Goal: Task Accomplishment & Management: Use online tool/utility

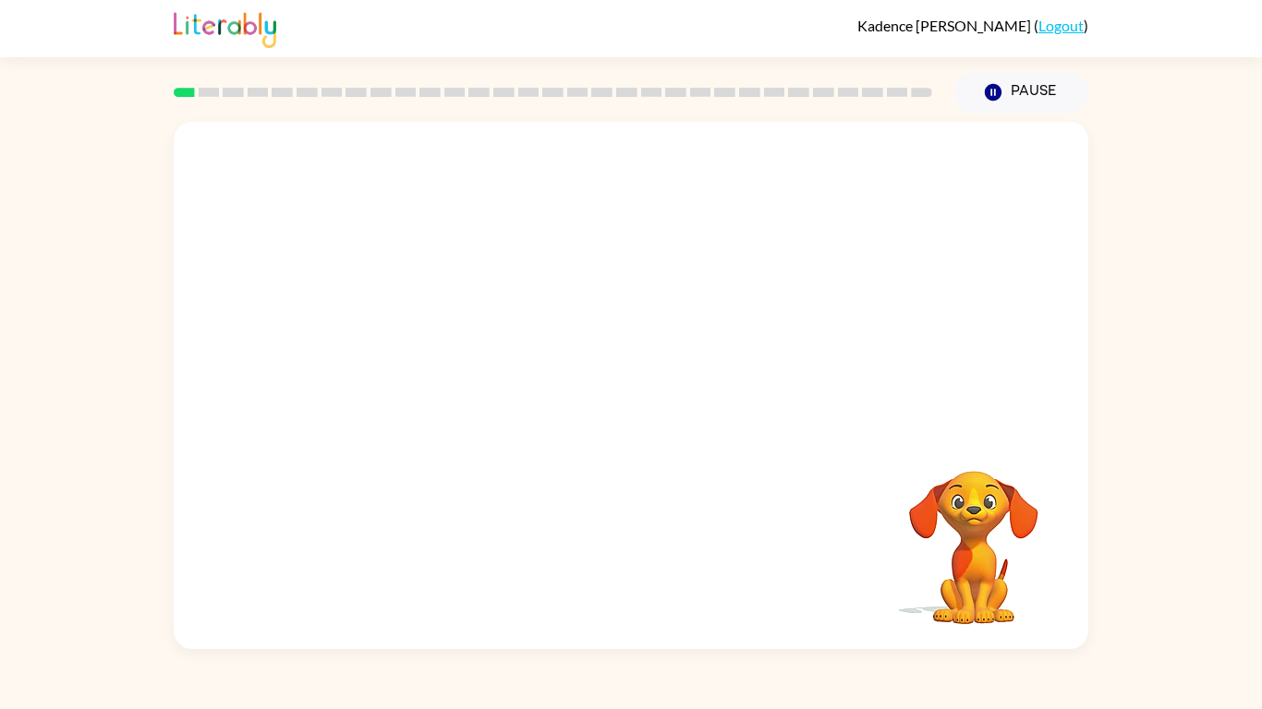
click at [615, 374] on div at bounding box center [631, 277] width 914 height 310
click at [632, 376] on button "button" at bounding box center [631, 394] width 118 height 67
click at [637, 405] on div at bounding box center [631, 277] width 914 height 310
click at [652, 400] on div at bounding box center [631, 277] width 914 height 310
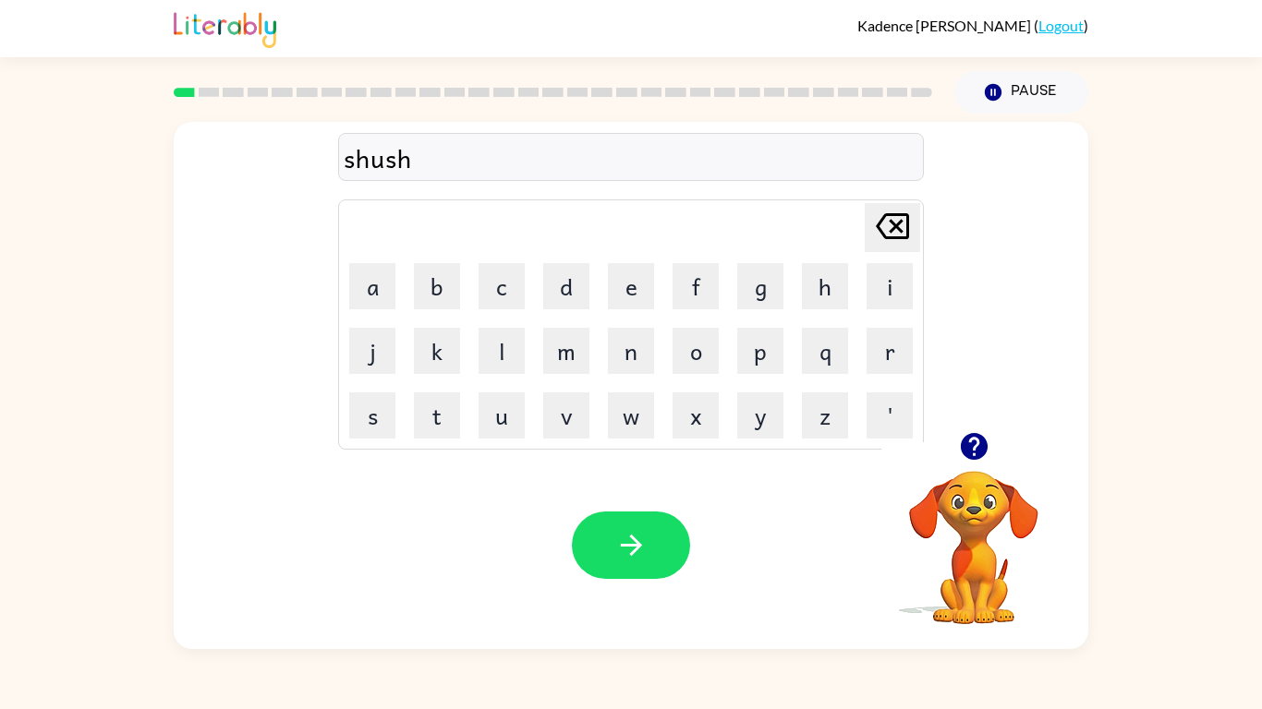
click at [671, 488] on div "Your browser must support playing .mp4 files to use Literably. Please try using…" at bounding box center [631, 546] width 914 height 208
click at [659, 493] on div "Your browser must support playing .mp4 files to use Literably. Please try using…" at bounding box center [631, 546] width 914 height 208
click at [645, 544] on icon "button" at bounding box center [631, 545] width 32 height 32
click at [605, 551] on button "button" at bounding box center [631, 545] width 118 height 67
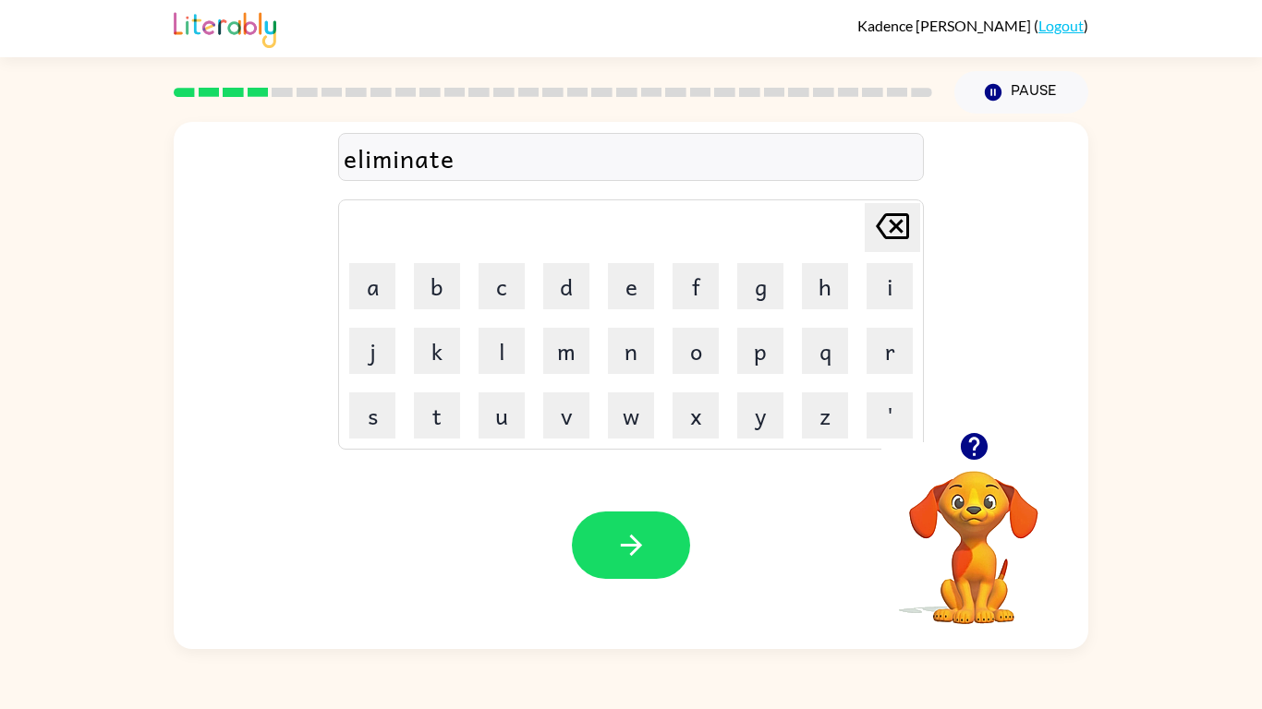
click at [605, 551] on button "button" at bounding box center [631, 545] width 118 height 67
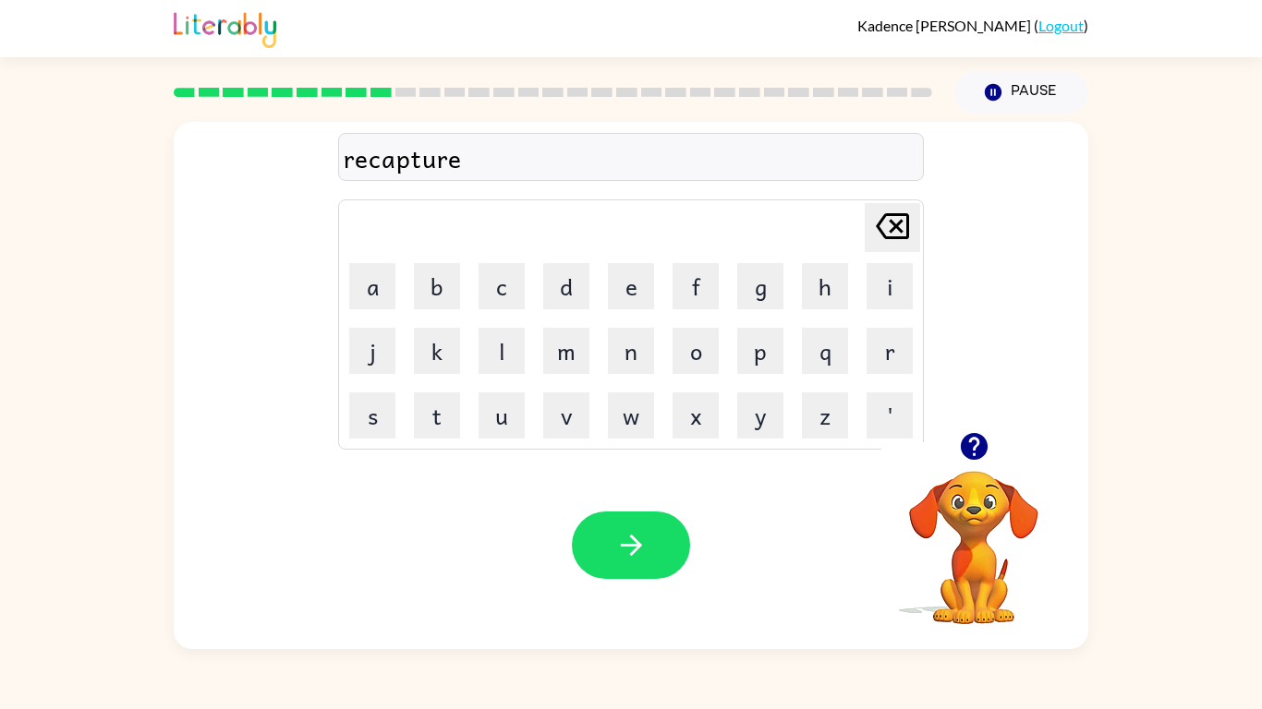
click at [605, 551] on button "button" at bounding box center [631, 545] width 118 height 67
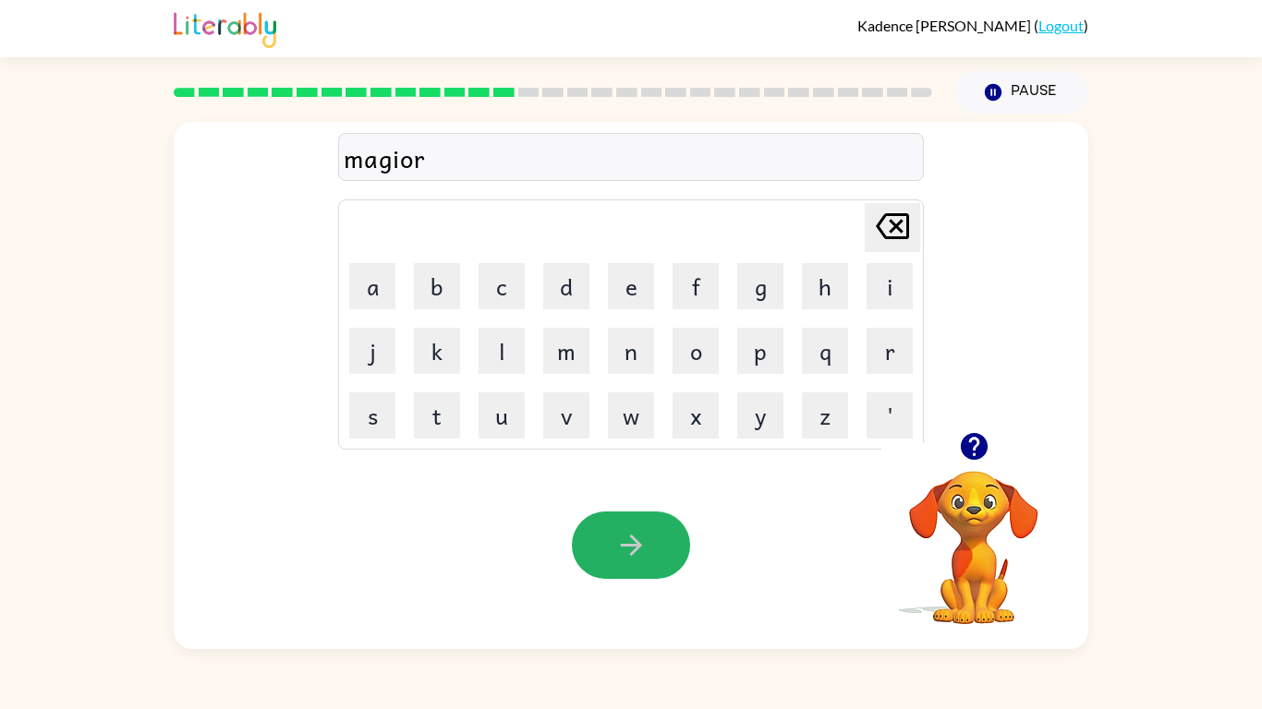
click at [605, 551] on button "button" at bounding box center [631, 545] width 118 height 67
click at [605, 553] on button "button" at bounding box center [631, 545] width 118 height 67
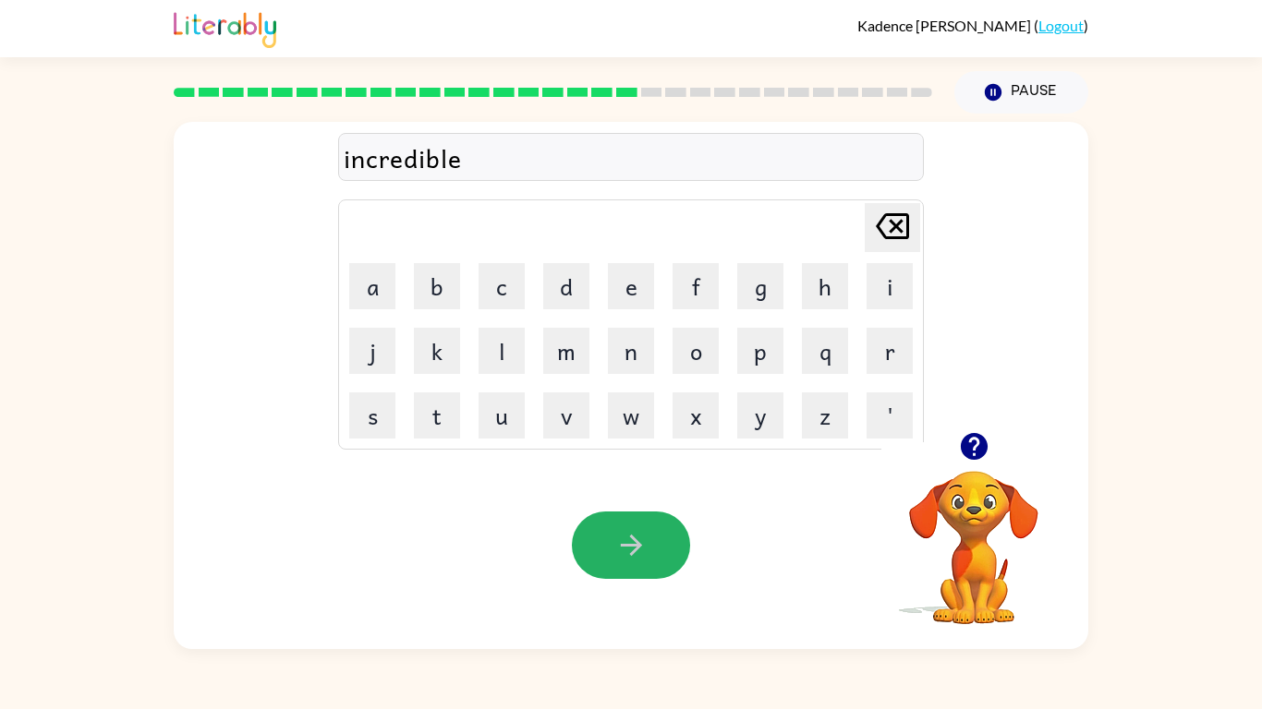
click at [605, 553] on button "button" at bounding box center [631, 545] width 118 height 67
click at [604, 554] on button "button" at bounding box center [631, 545] width 118 height 67
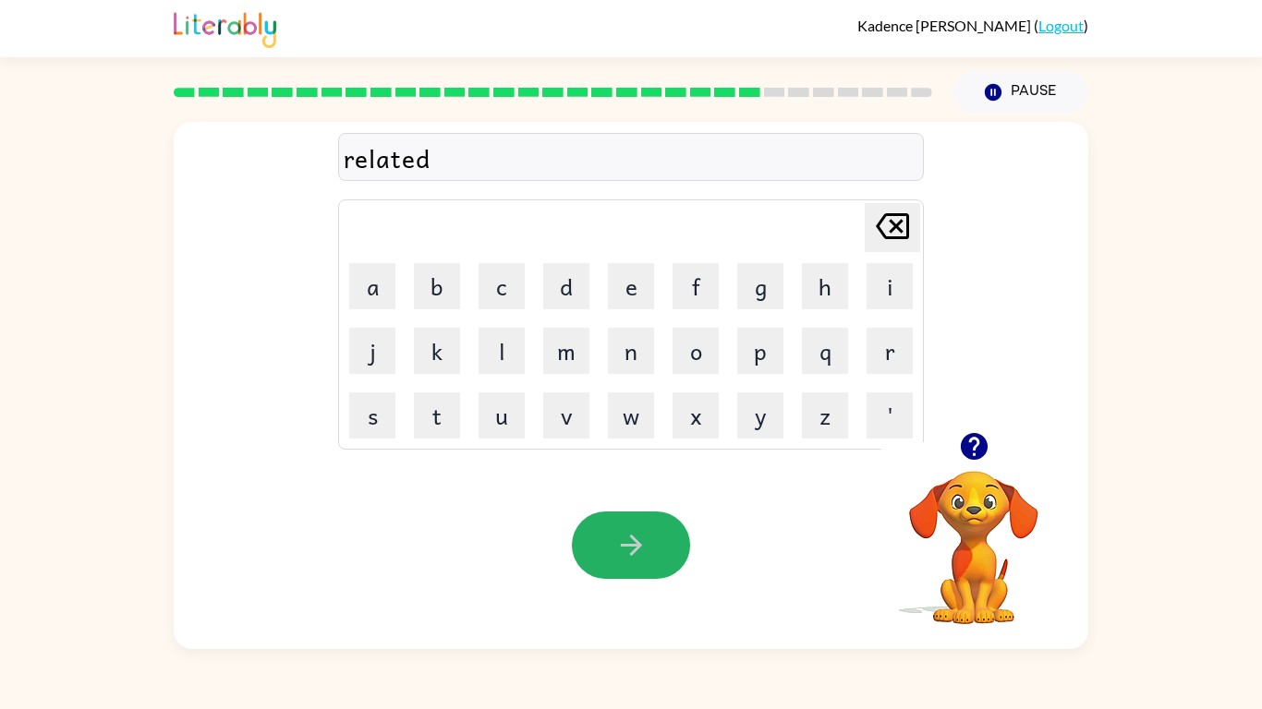
click at [604, 554] on button "button" at bounding box center [631, 545] width 118 height 67
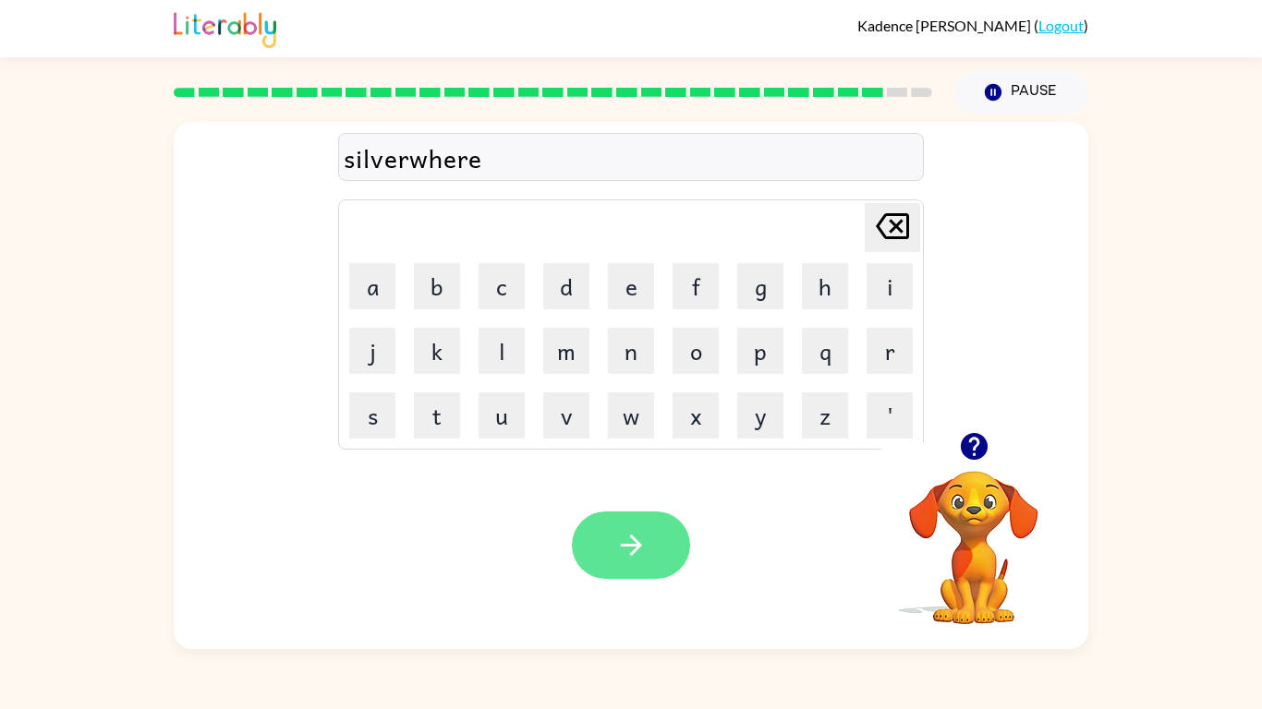
click at [603, 555] on button "button" at bounding box center [631, 545] width 118 height 67
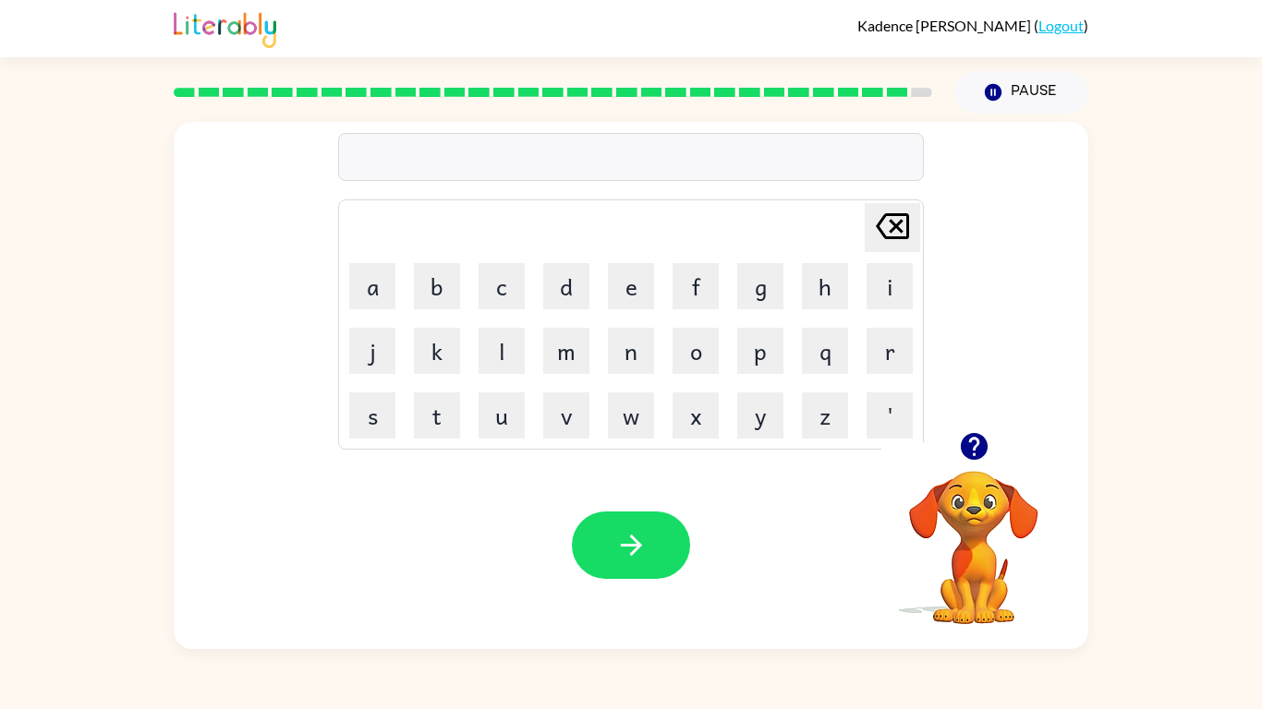
click at [978, 439] on icon "button" at bounding box center [973, 446] width 27 height 27
click at [654, 551] on button "button" at bounding box center [631, 545] width 118 height 67
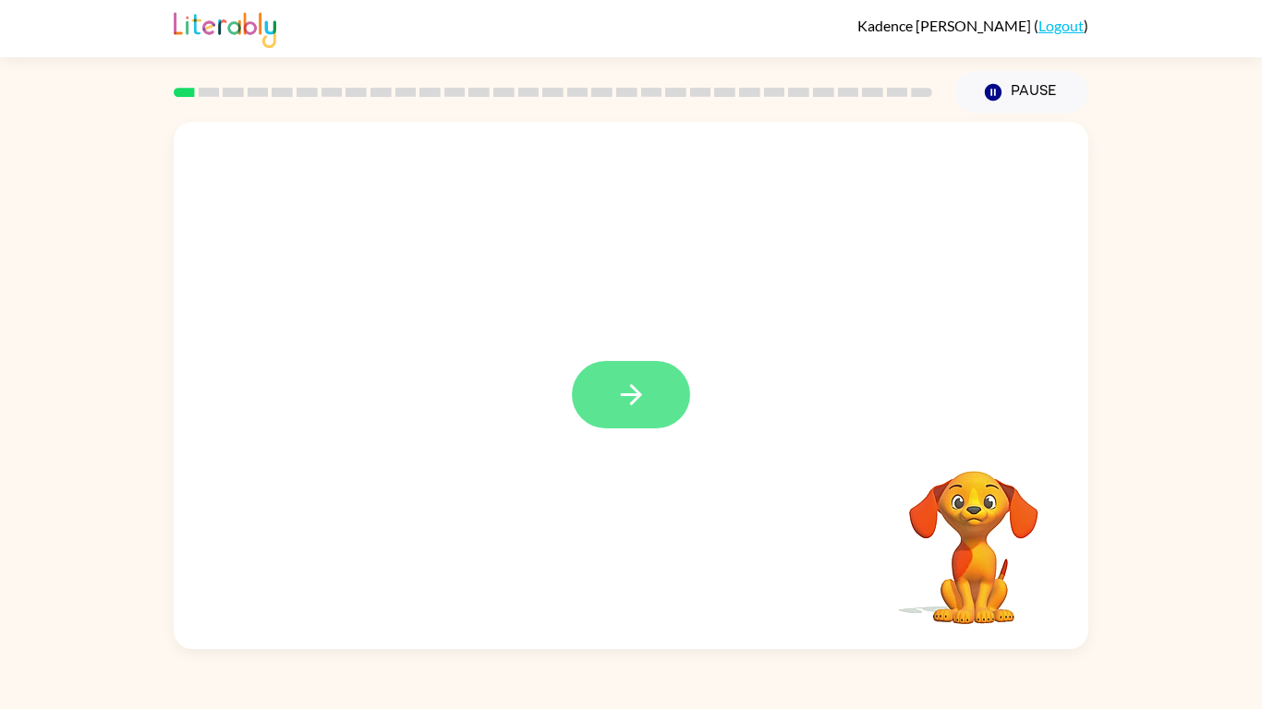
click at [645, 384] on icon "button" at bounding box center [631, 395] width 32 height 32
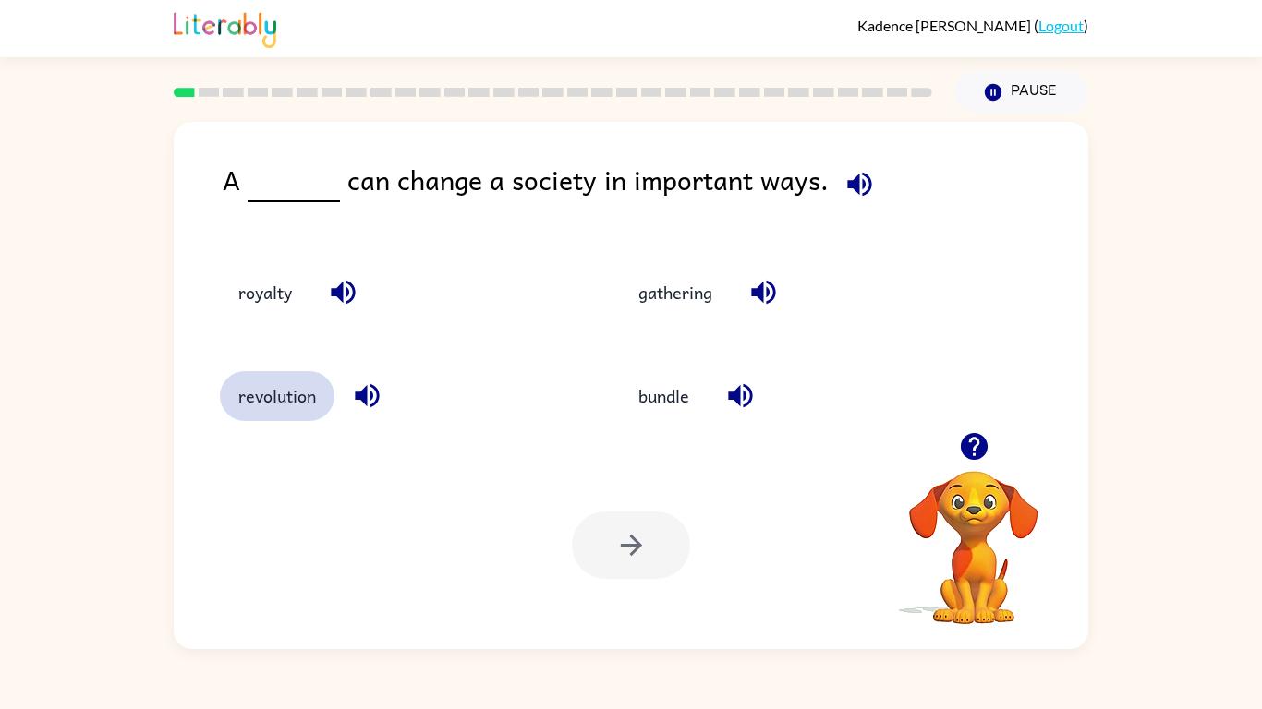
click at [248, 386] on button "revolution" at bounding box center [277, 396] width 115 height 50
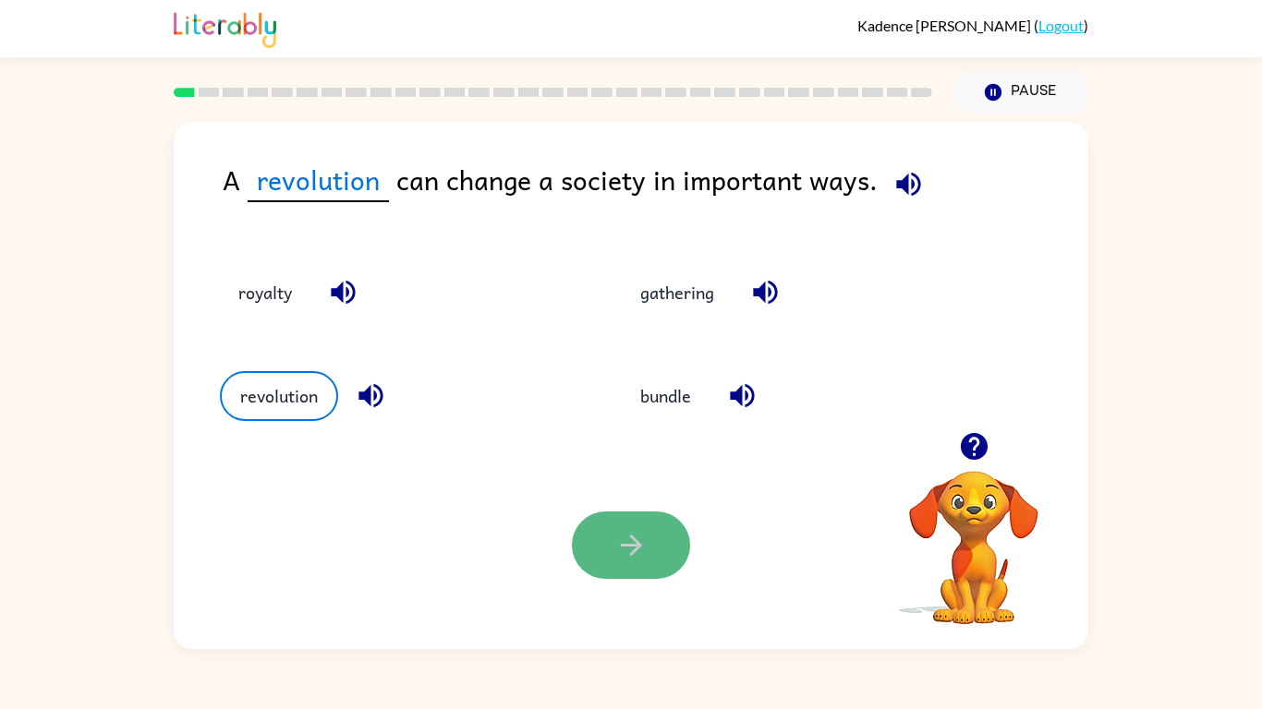
click at [638, 558] on icon "button" at bounding box center [631, 545] width 32 height 32
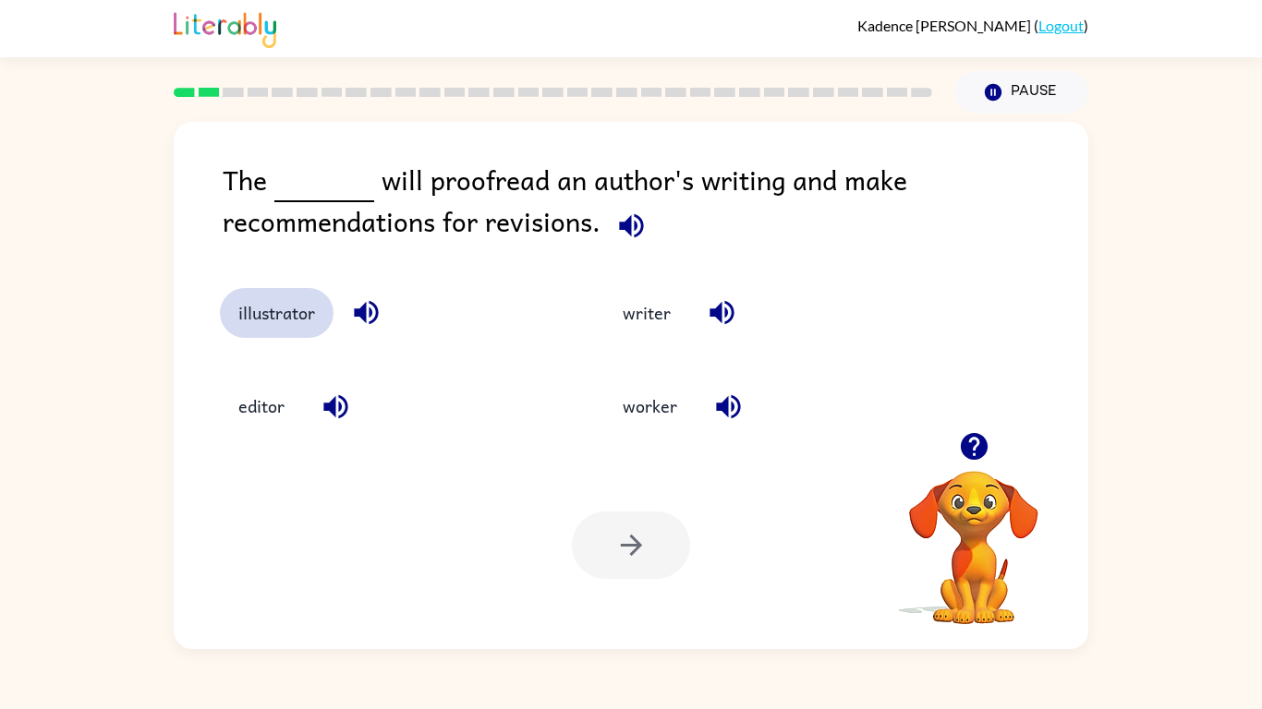
click at [295, 330] on button "illustrator" at bounding box center [277, 313] width 114 height 50
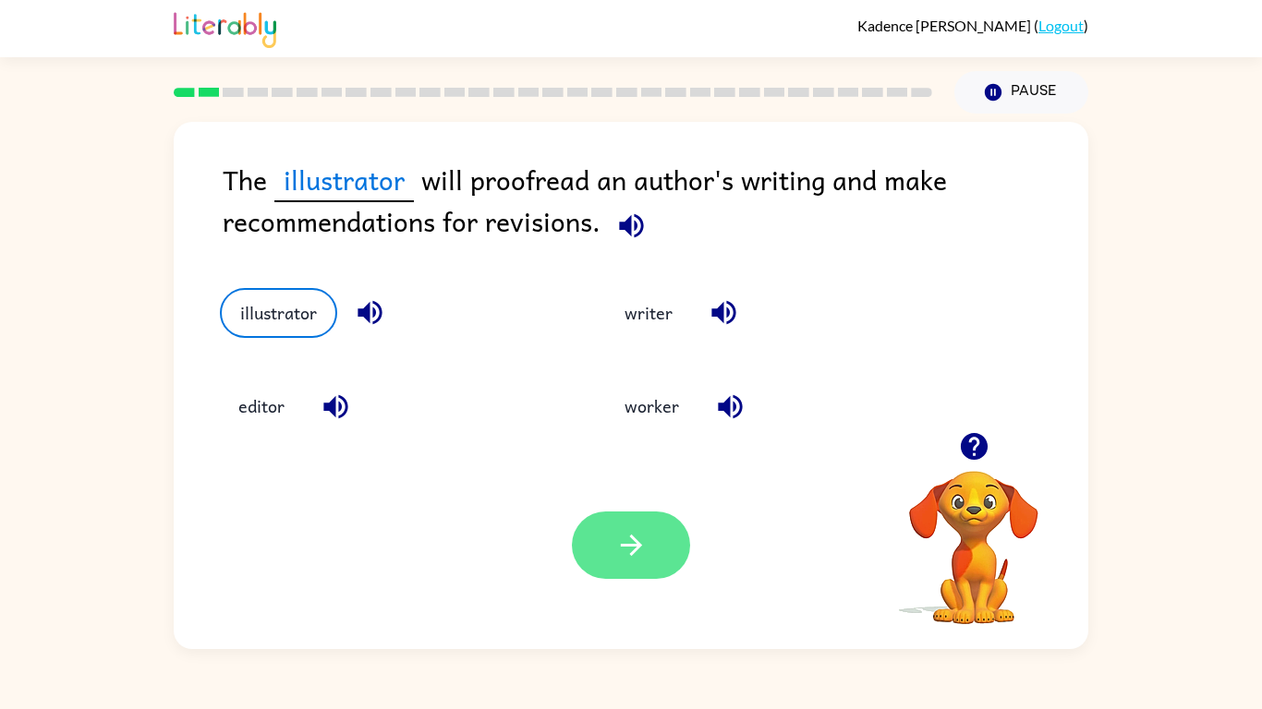
click at [615, 533] on icon "button" at bounding box center [631, 545] width 32 height 32
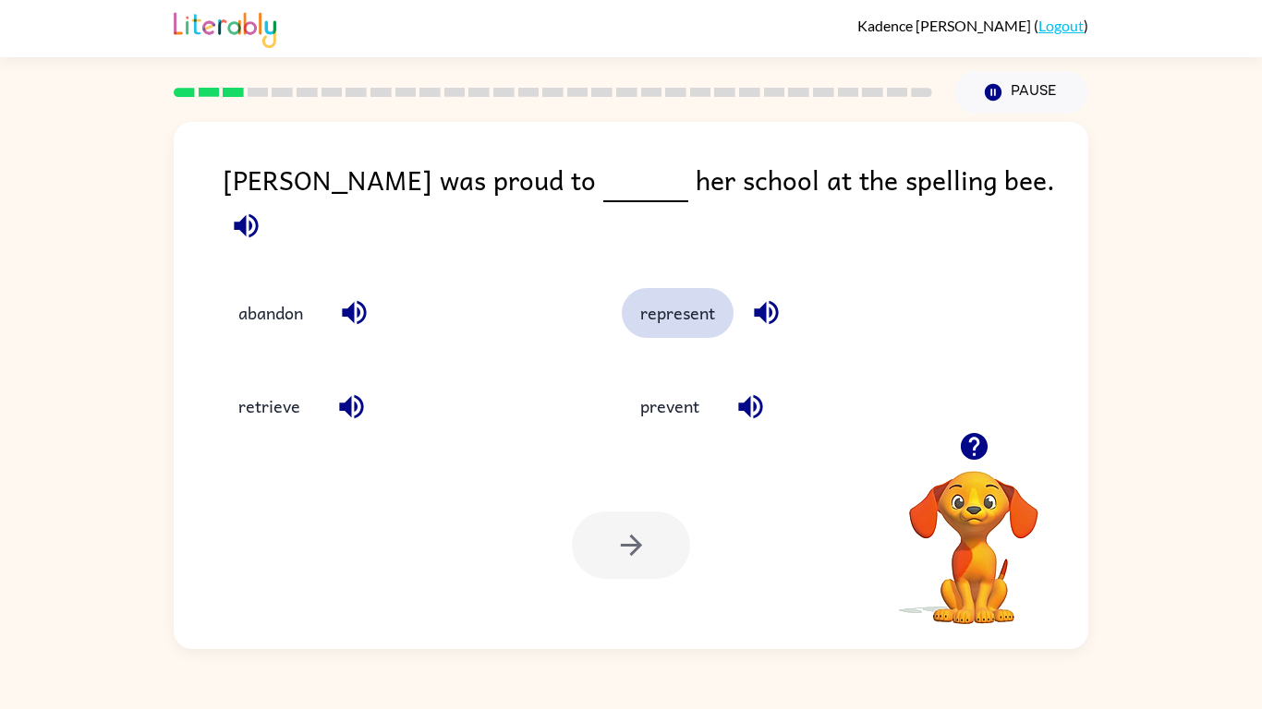
click at [707, 296] on button "represent" at bounding box center [678, 313] width 112 height 50
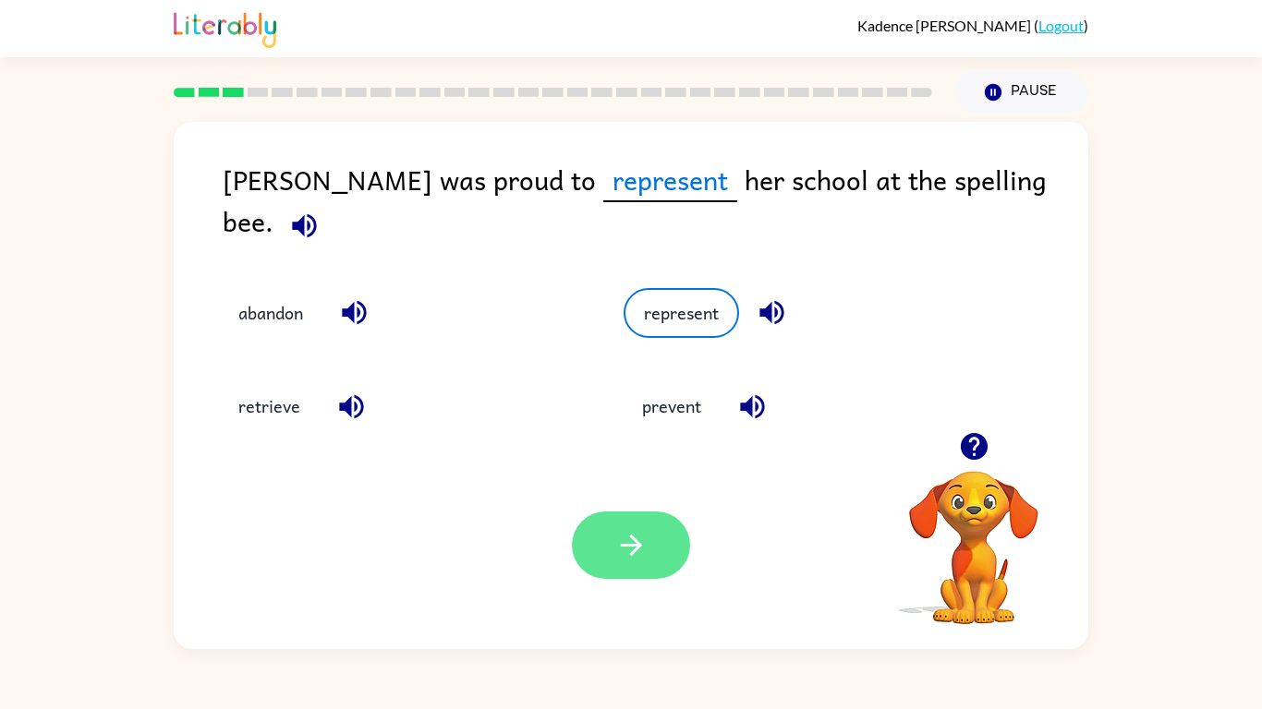
click at [658, 525] on button "button" at bounding box center [631, 545] width 118 height 67
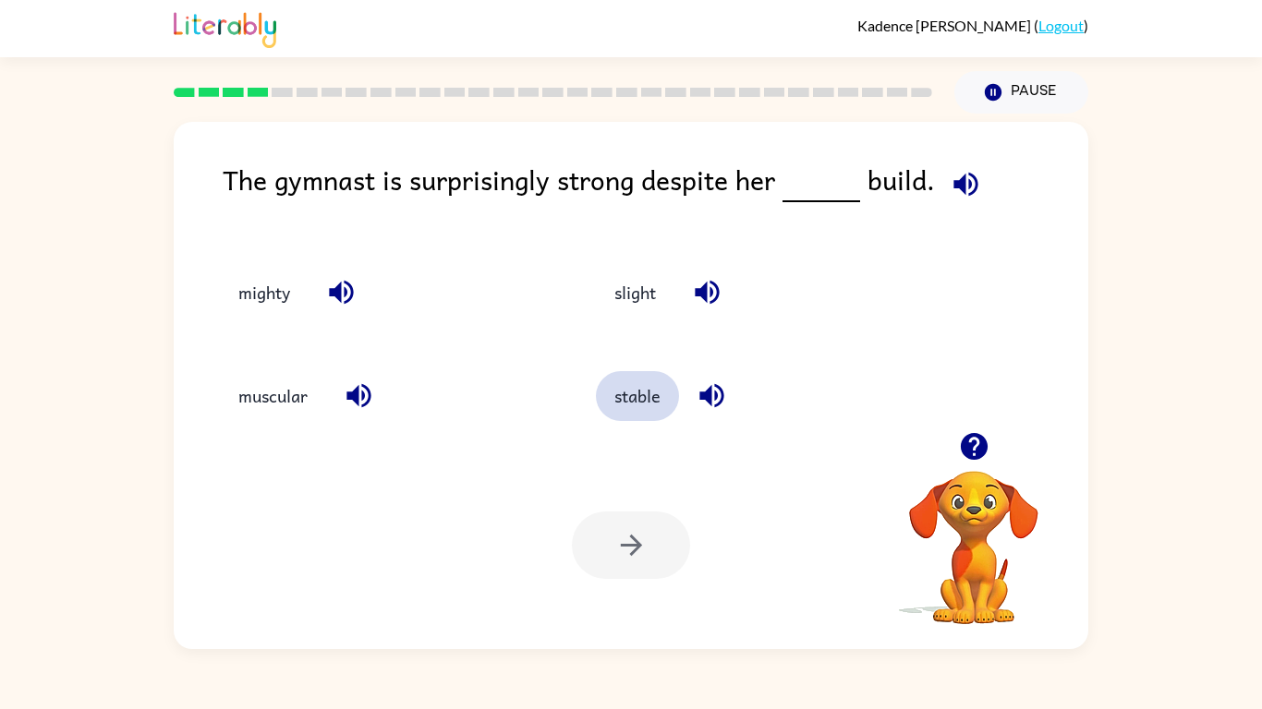
click at [628, 391] on button "stable" at bounding box center [637, 396] width 83 height 50
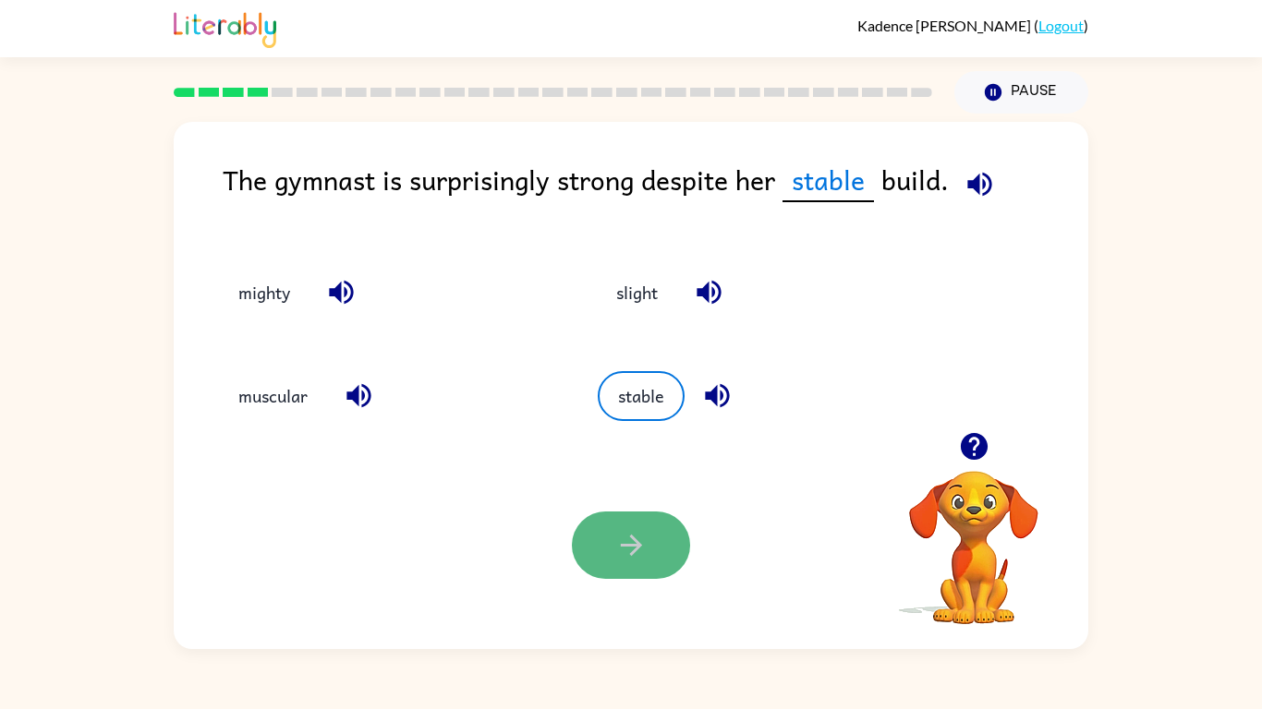
click at [633, 529] on icon "button" at bounding box center [631, 545] width 32 height 32
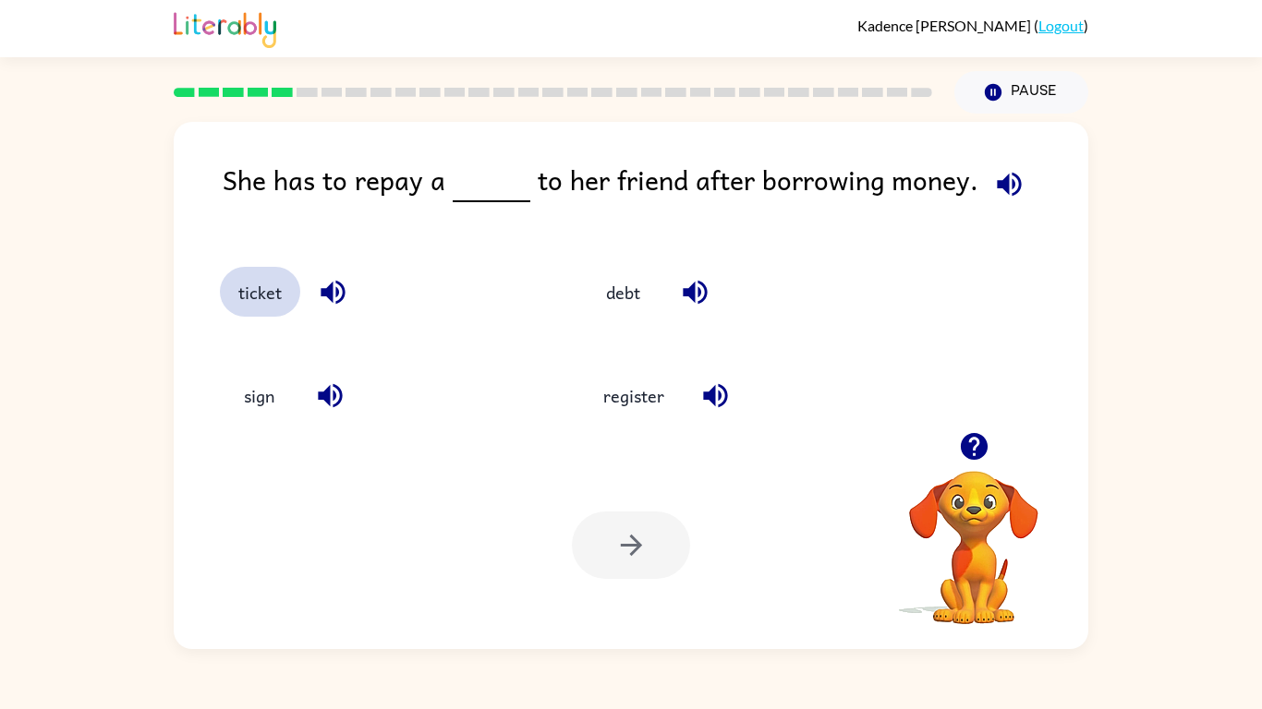
click at [262, 286] on button "ticket" at bounding box center [260, 292] width 80 height 50
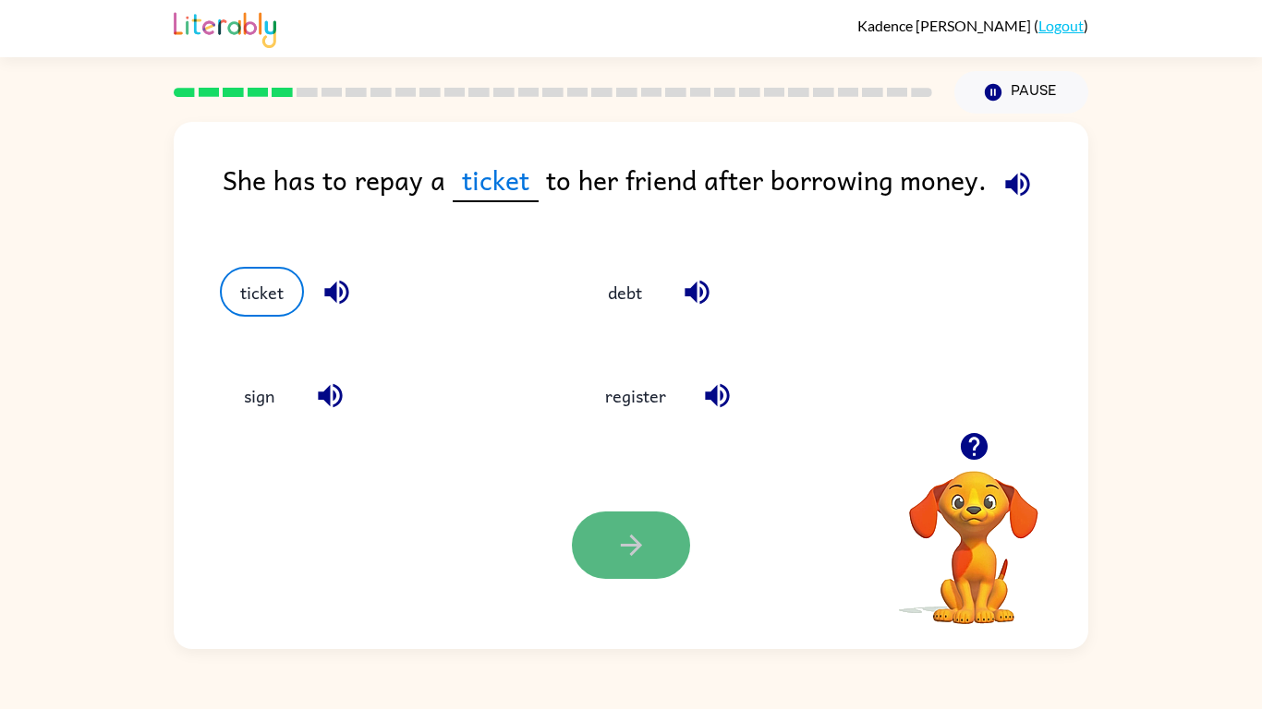
click at [609, 541] on button "button" at bounding box center [631, 545] width 118 height 67
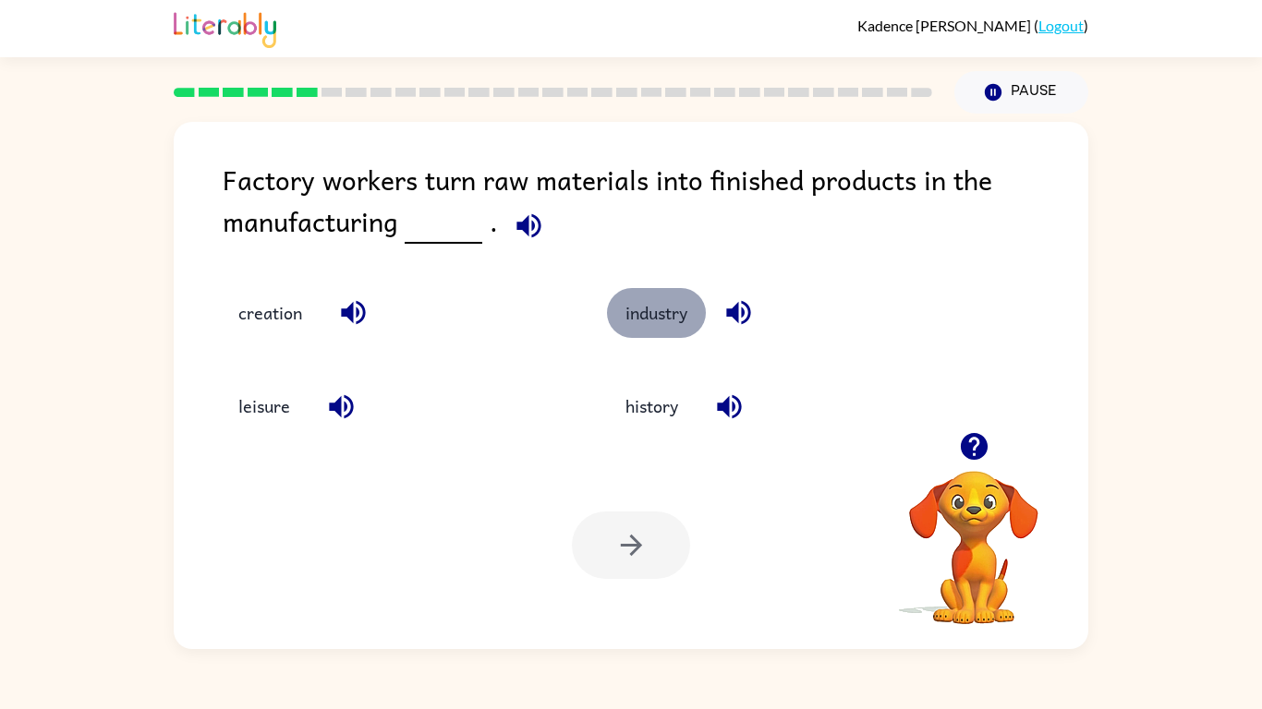
click at [636, 308] on button "industry" at bounding box center [656, 313] width 99 height 50
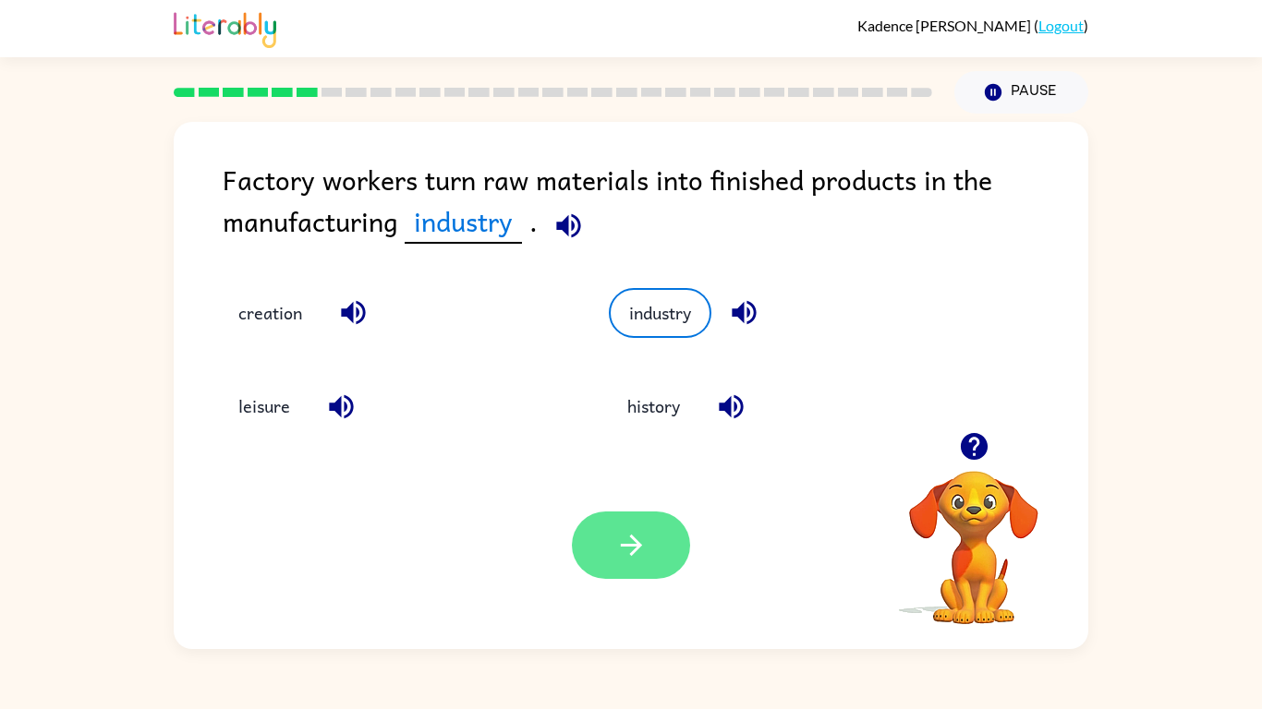
click at [611, 548] on button "button" at bounding box center [631, 545] width 118 height 67
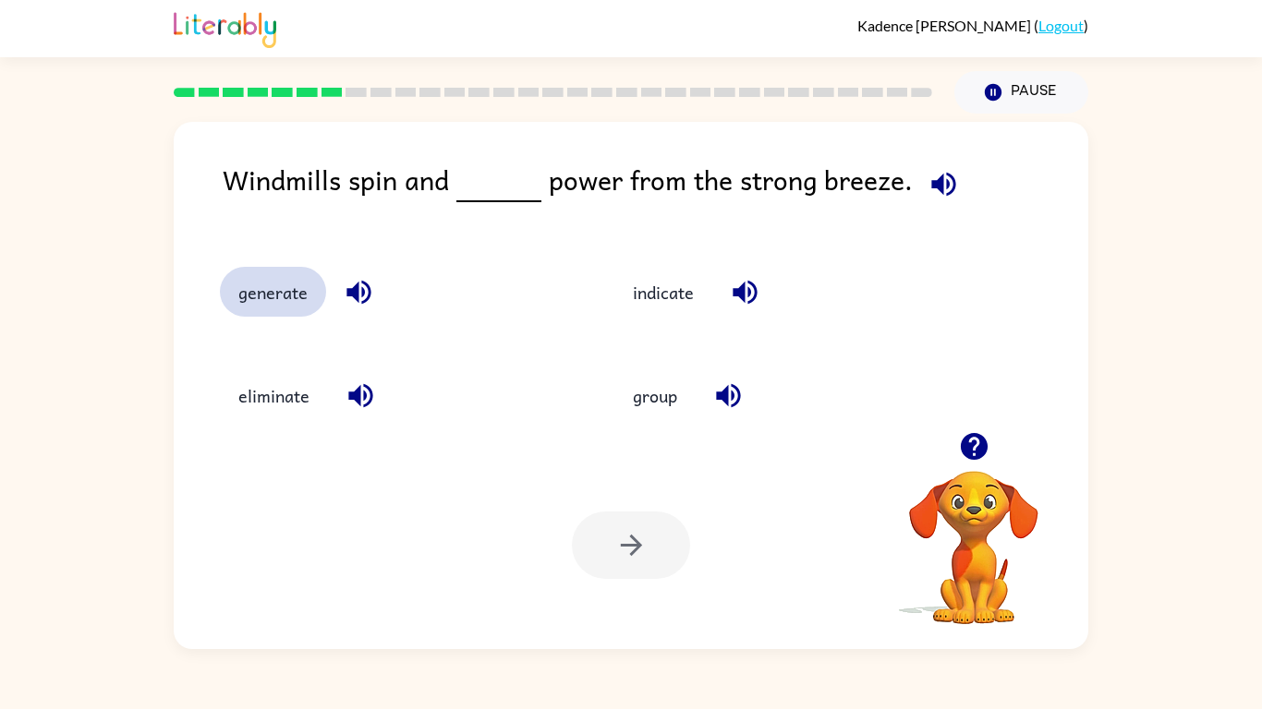
click at [288, 292] on button "generate" at bounding box center [273, 292] width 106 height 50
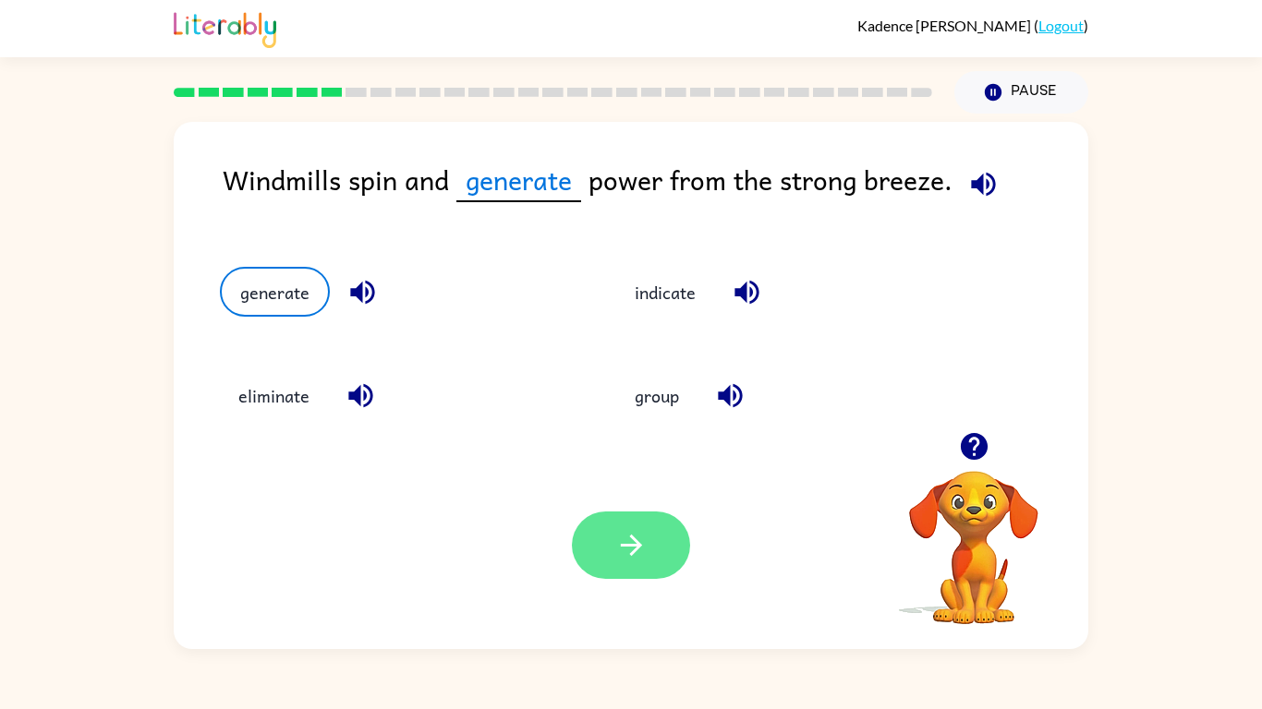
click at [598, 521] on button "button" at bounding box center [631, 545] width 118 height 67
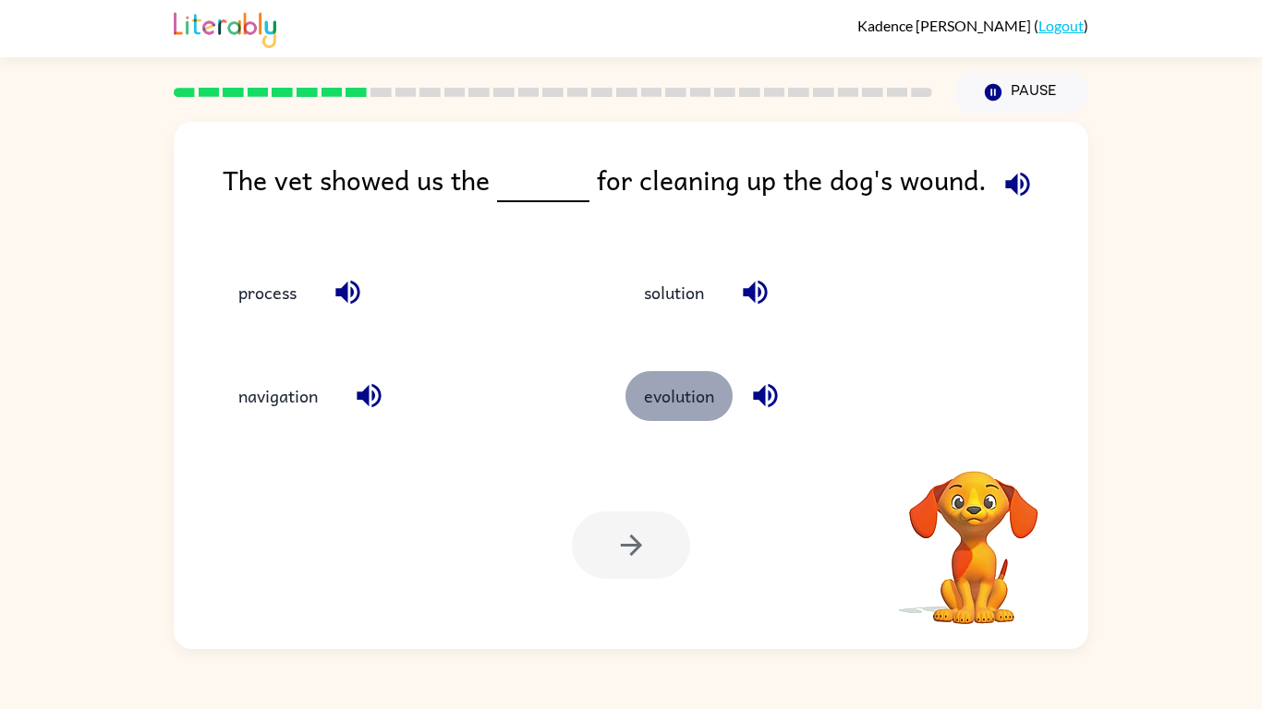
click at [676, 417] on button "evolution" at bounding box center [678, 396] width 107 height 50
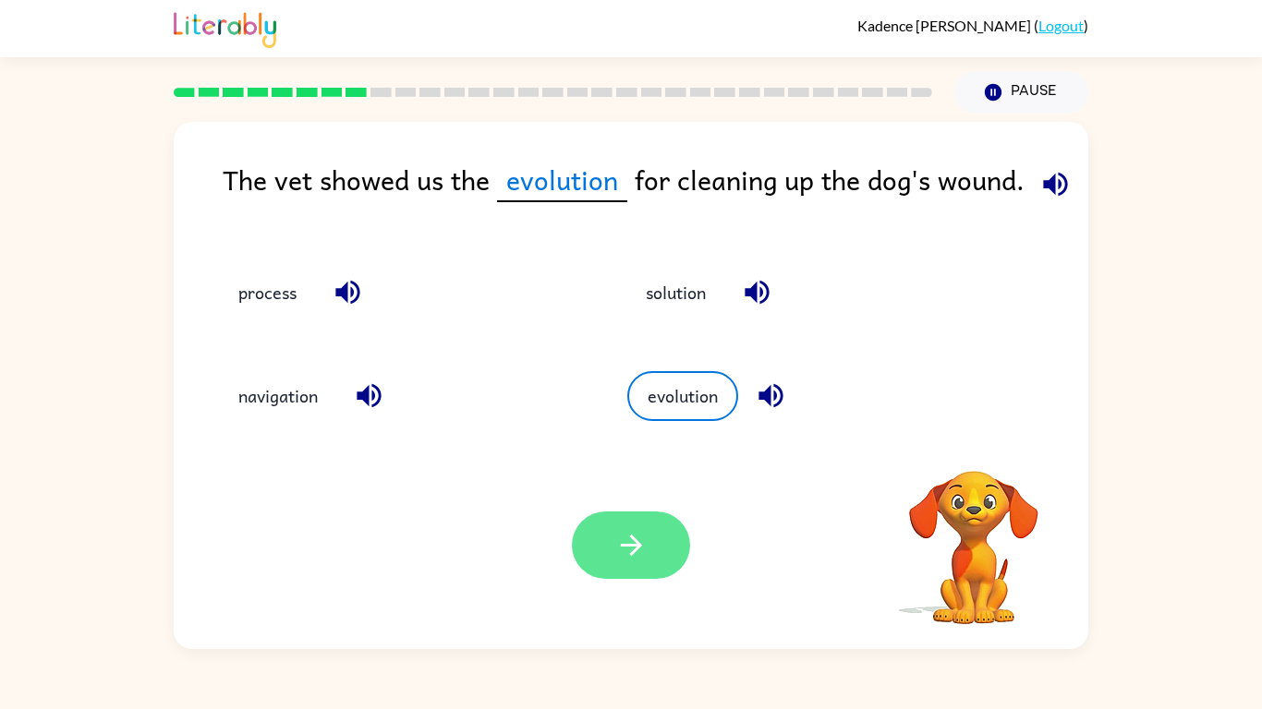
click at [631, 563] on button "button" at bounding box center [631, 545] width 118 height 67
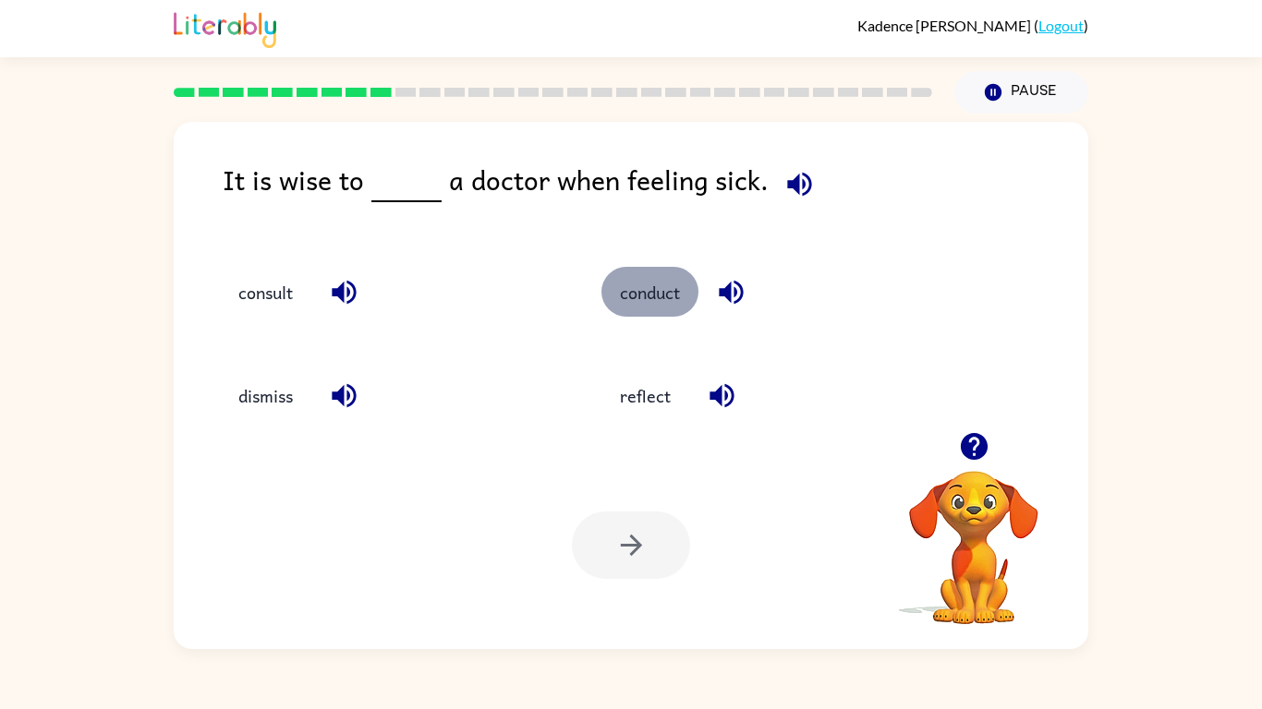
click at [654, 300] on button "conduct" at bounding box center [649, 292] width 97 height 50
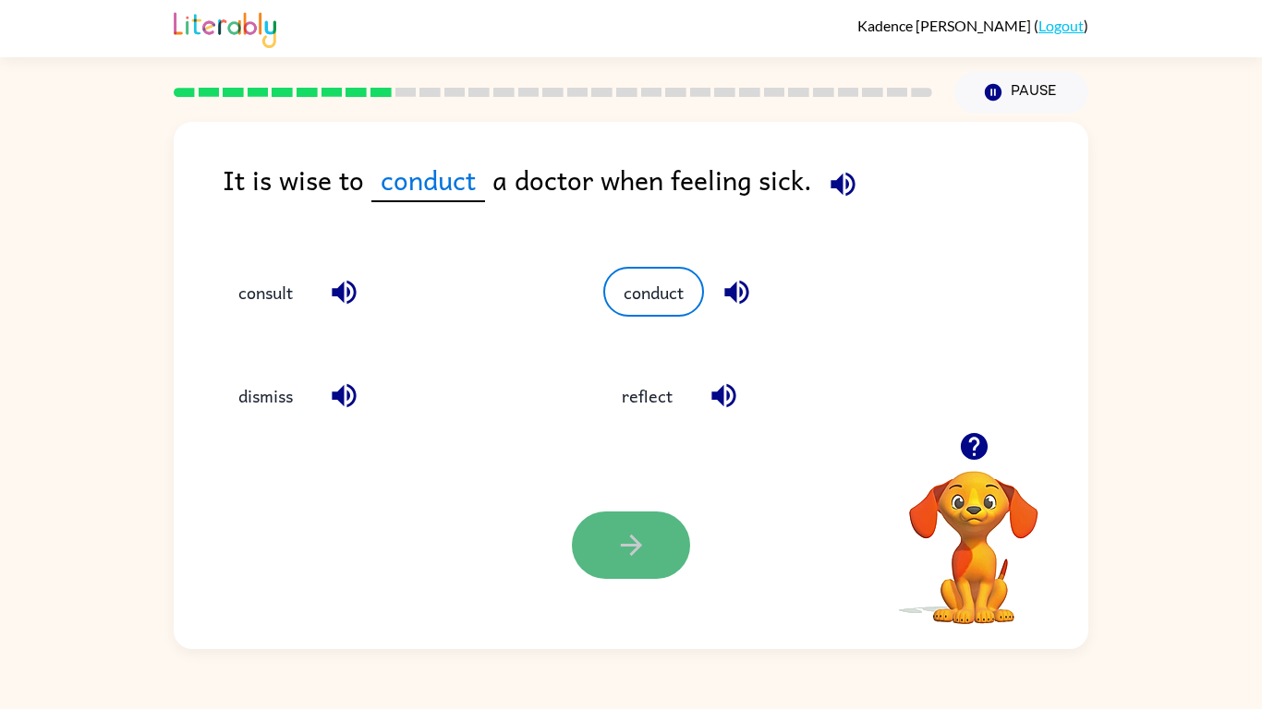
click at [604, 551] on button "button" at bounding box center [631, 545] width 118 height 67
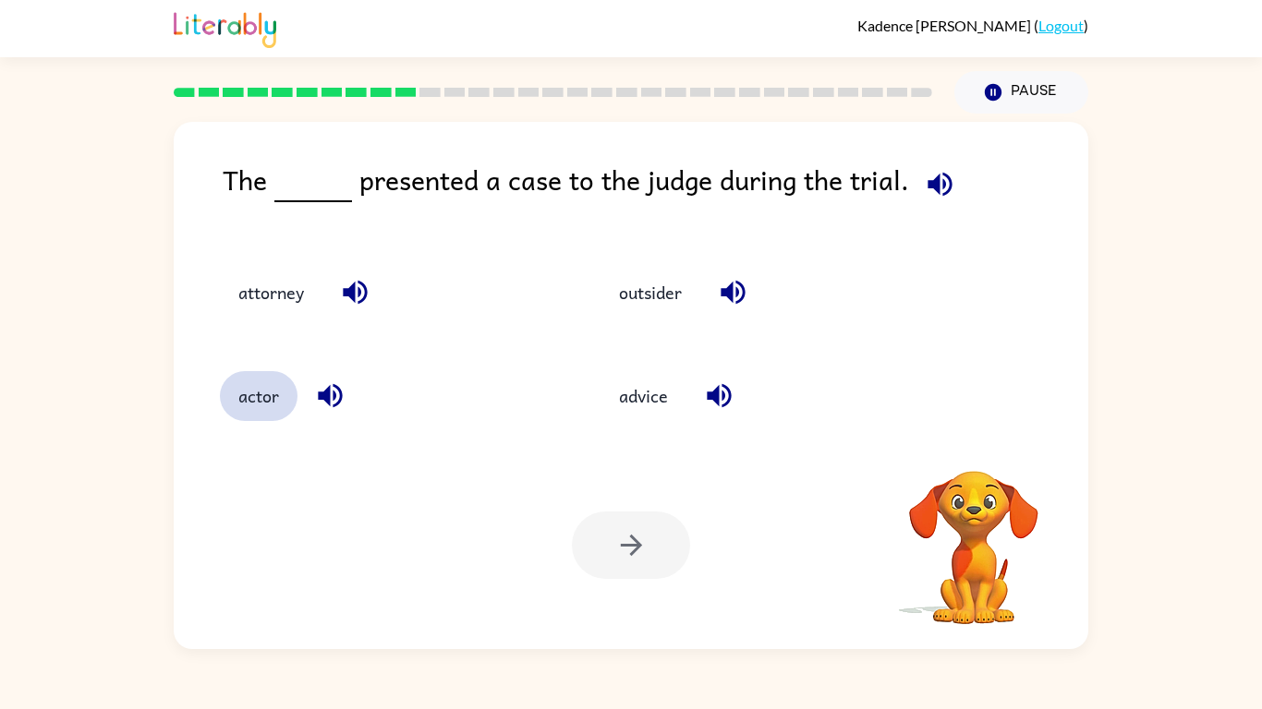
click at [264, 380] on button "actor" at bounding box center [259, 396] width 78 height 50
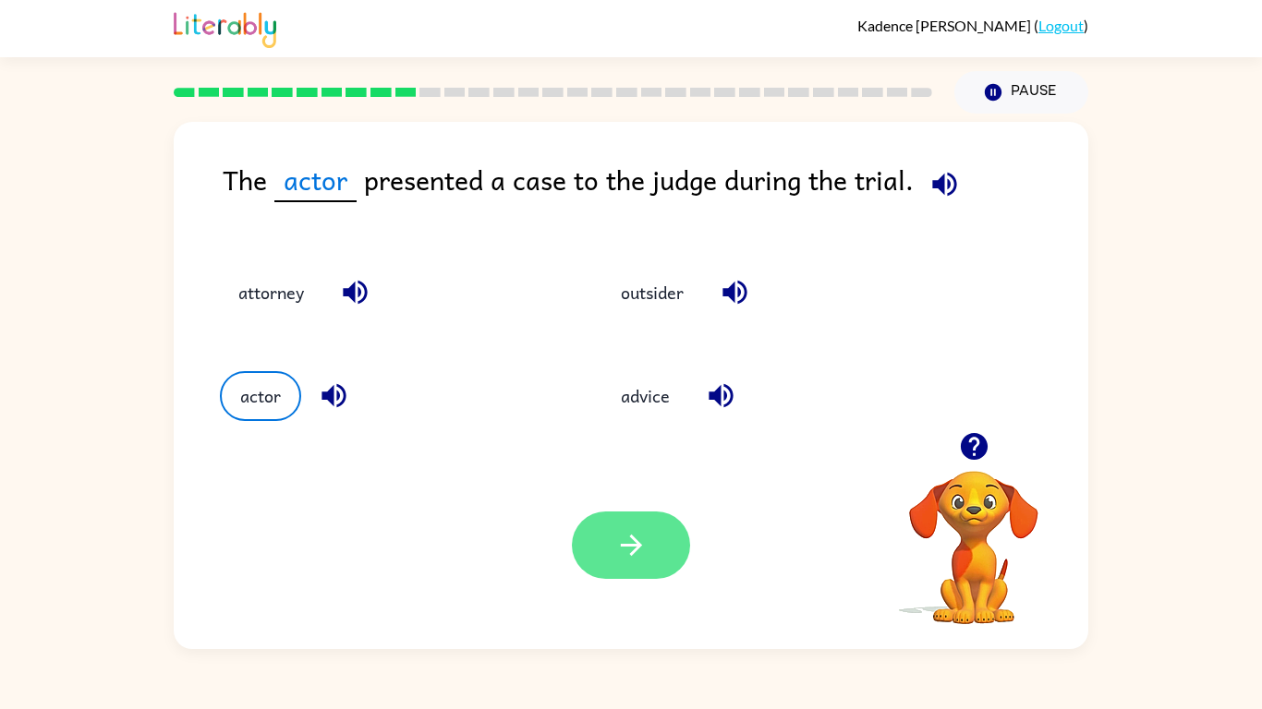
click at [621, 571] on button "button" at bounding box center [631, 545] width 118 height 67
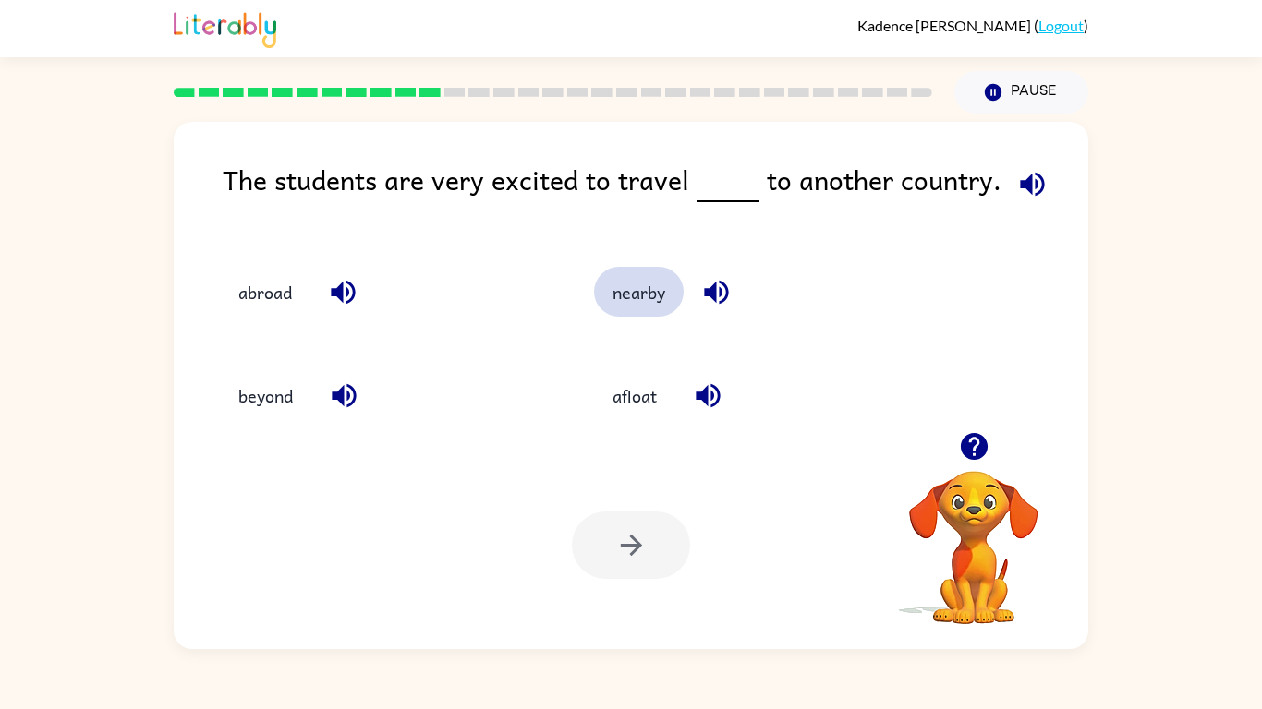
click at [647, 289] on button "nearby" at bounding box center [639, 292] width 90 height 50
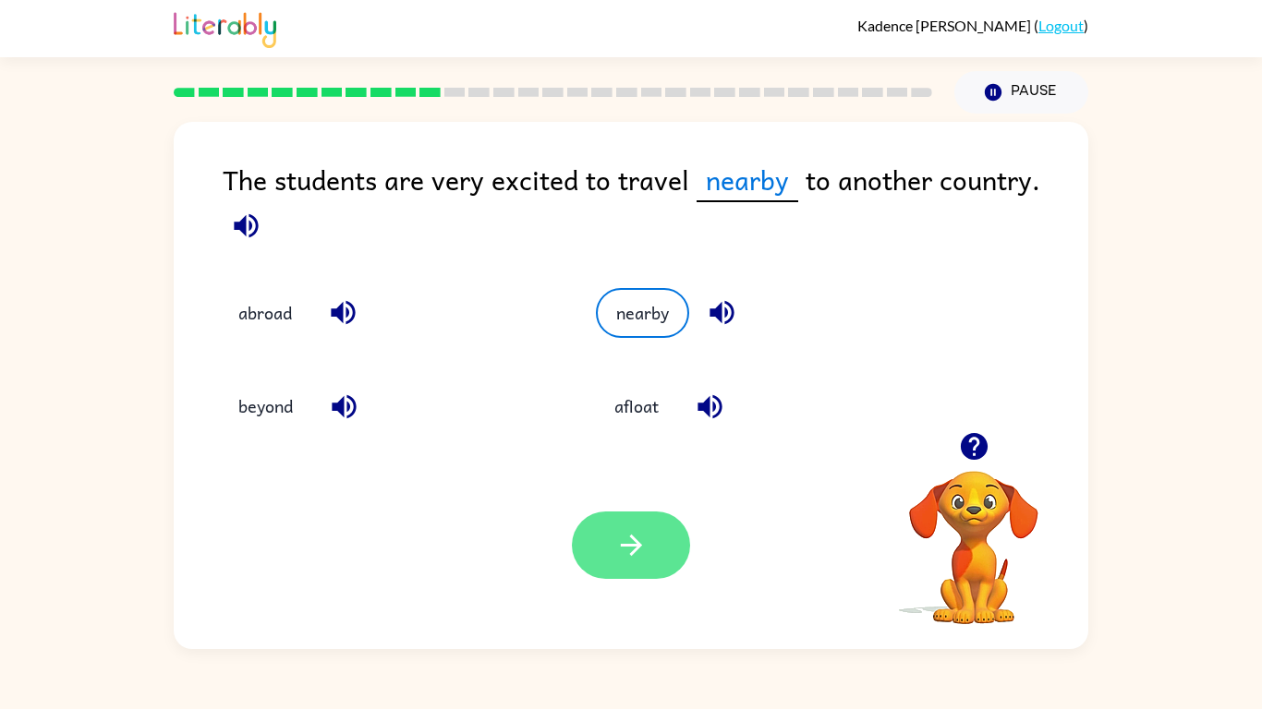
click at [623, 537] on icon "button" at bounding box center [631, 545] width 32 height 32
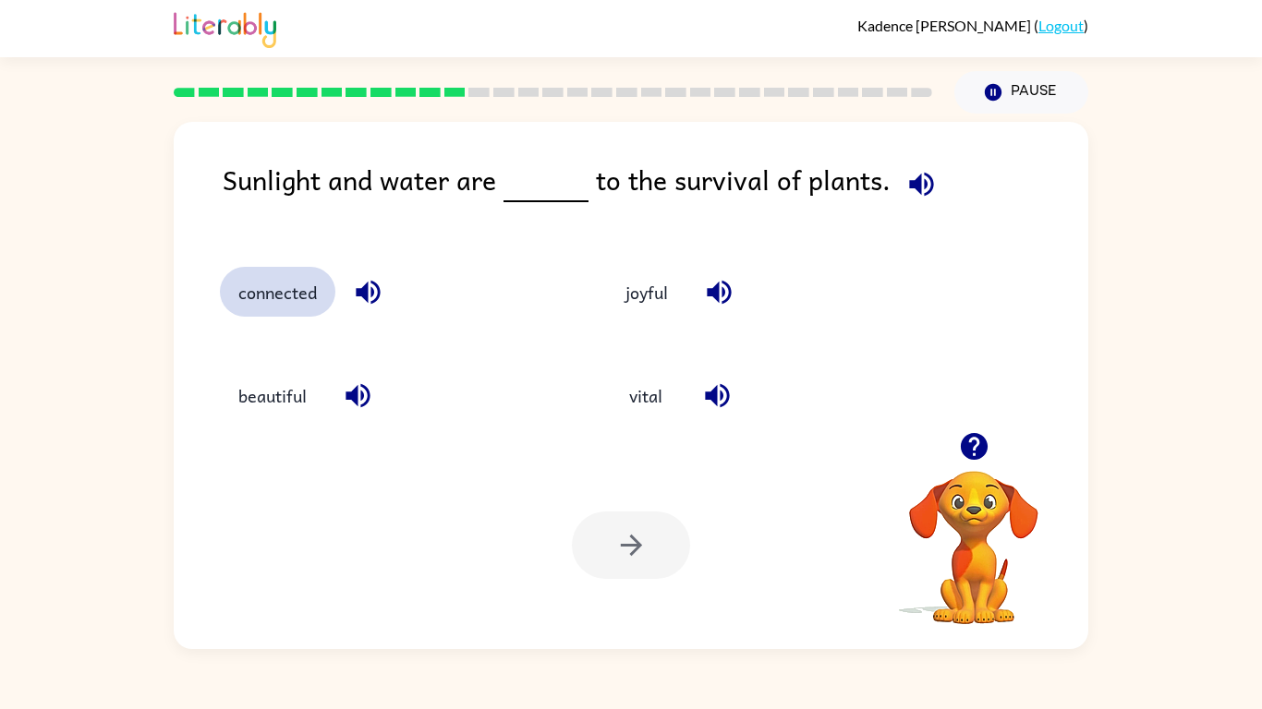
click at [295, 272] on button "connected" at bounding box center [277, 292] width 115 height 50
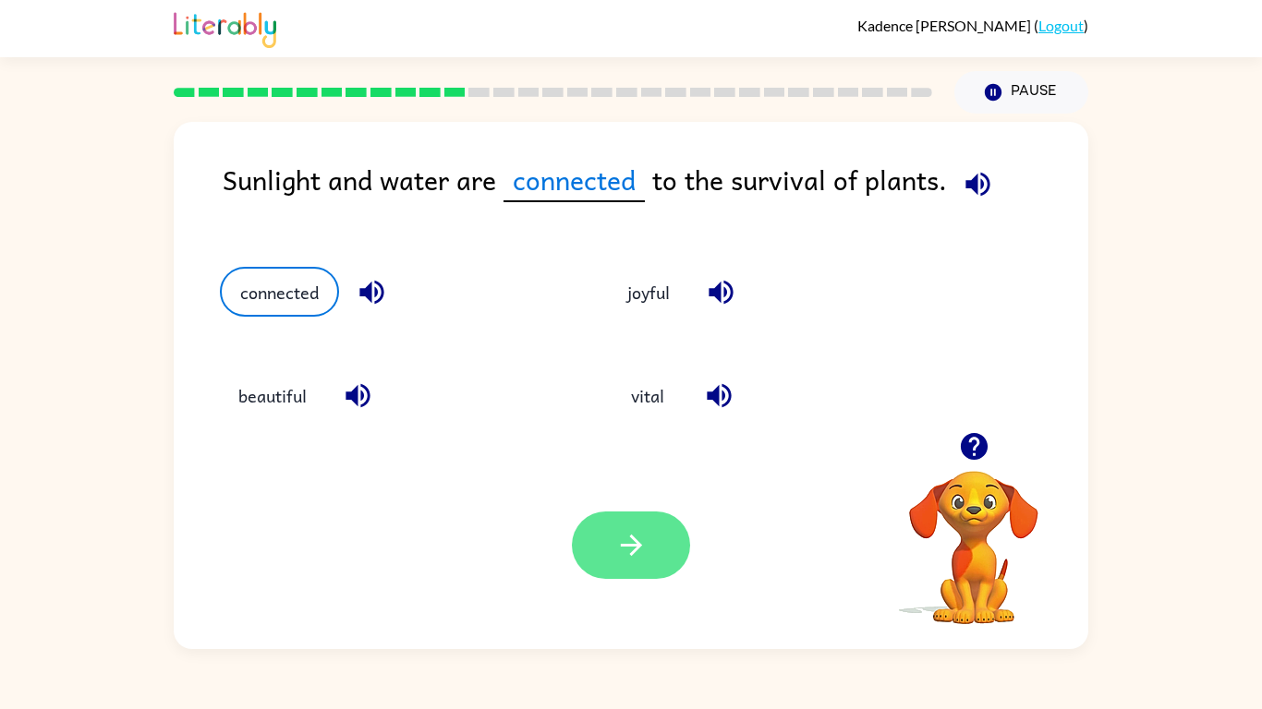
click at [663, 518] on button "button" at bounding box center [631, 545] width 118 height 67
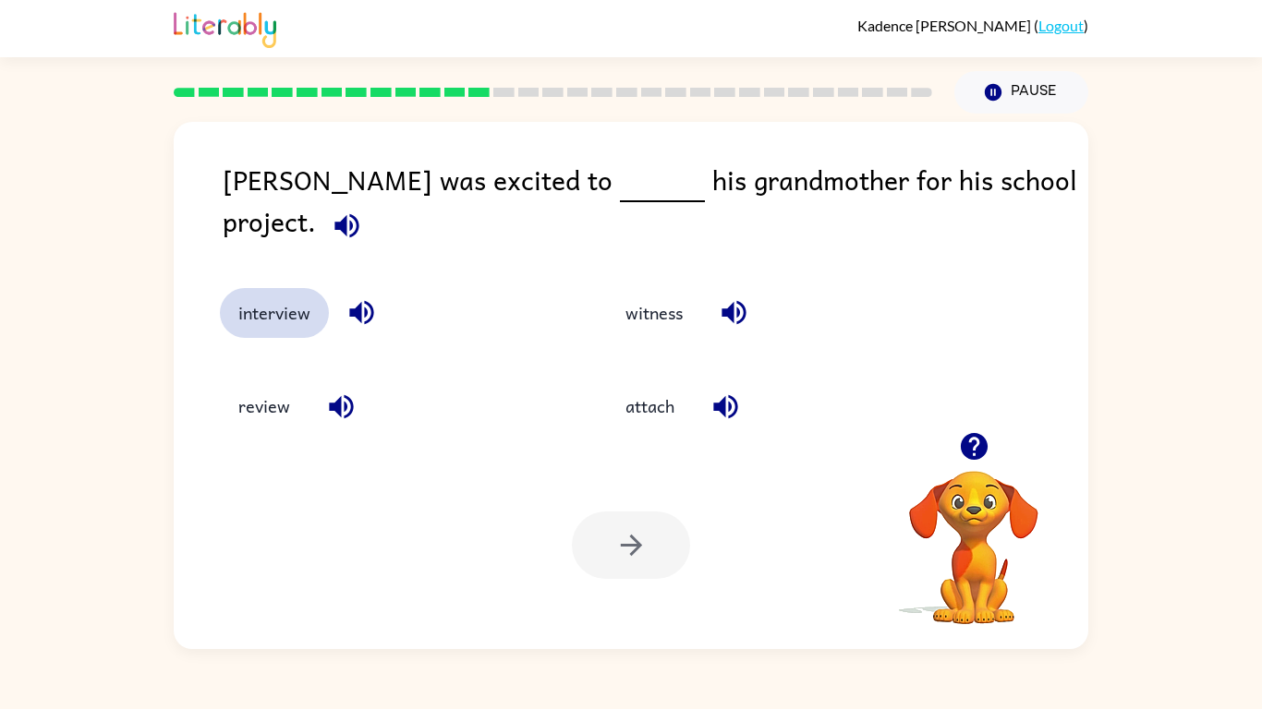
click at [276, 298] on button "interview" at bounding box center [274, 313] width 109 height 50
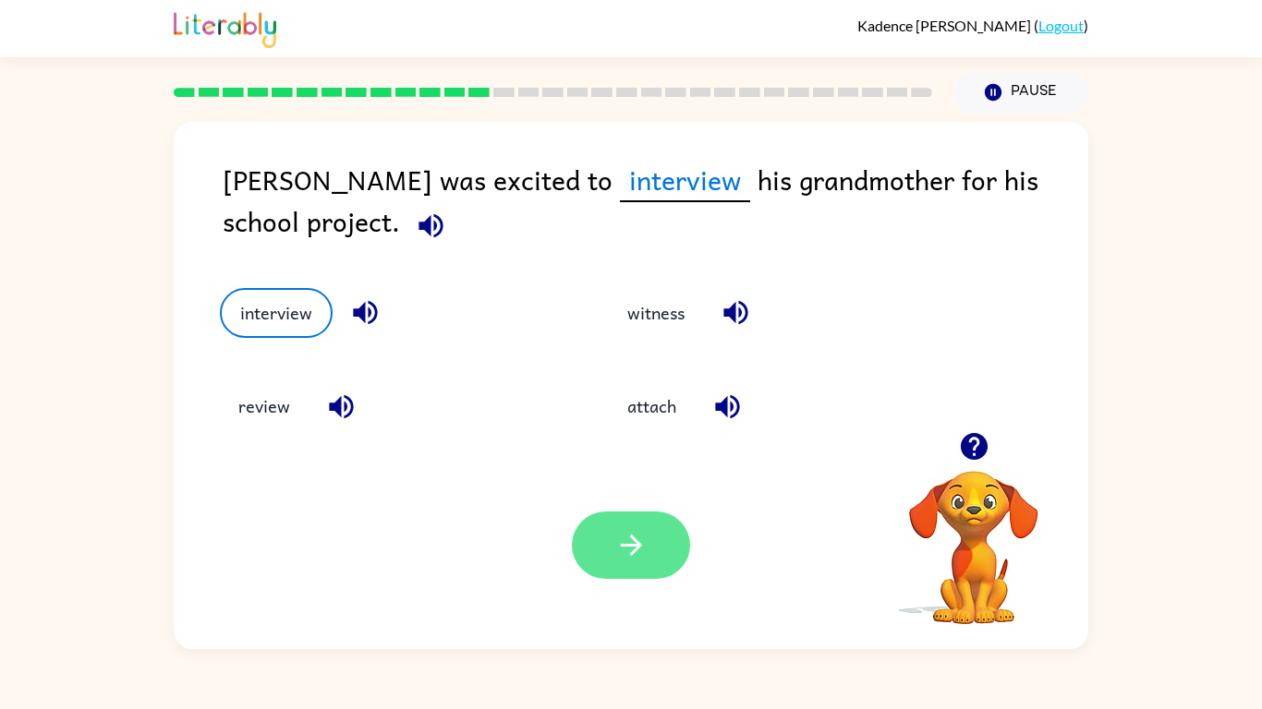
click at [622, 519] on button "button" at bounding box center [631, 545] width 118 height 67
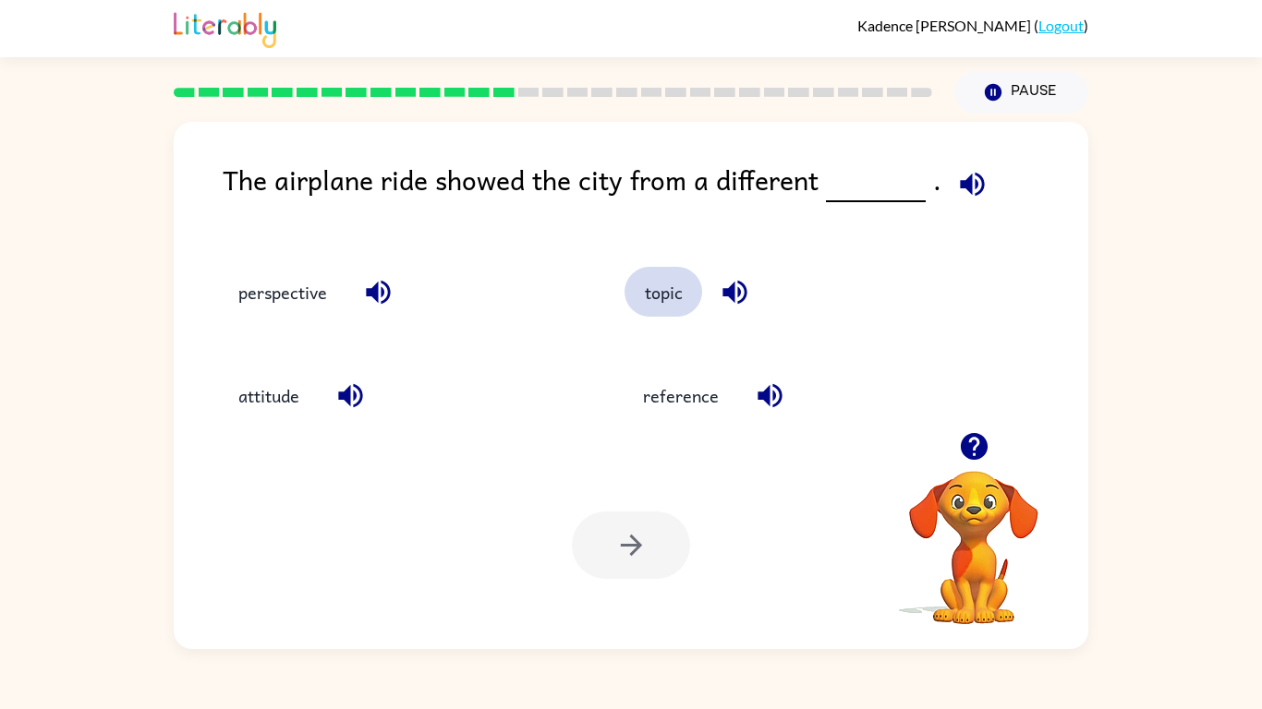
click at [652, 279] on button "topic" at bounding box center [663, 292] width 78 height 50
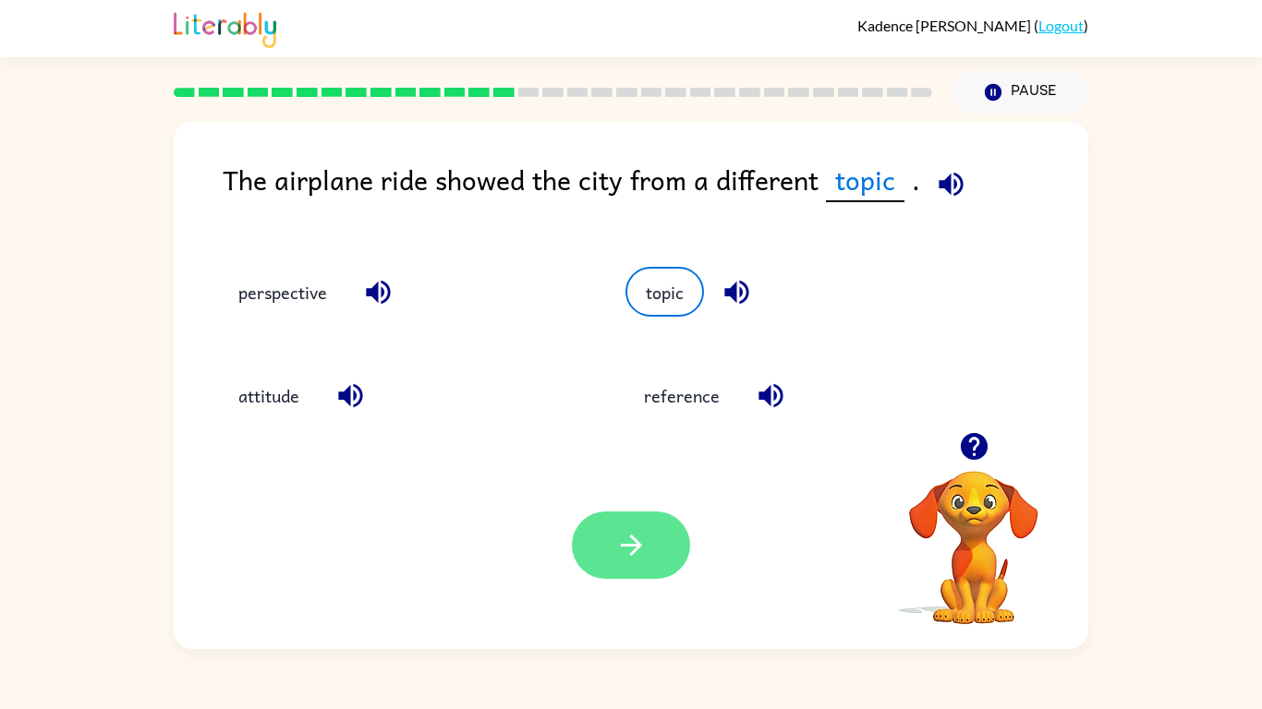
click at [653, 540] on button "button" at bounding box center [631, 545] width 118 height 67
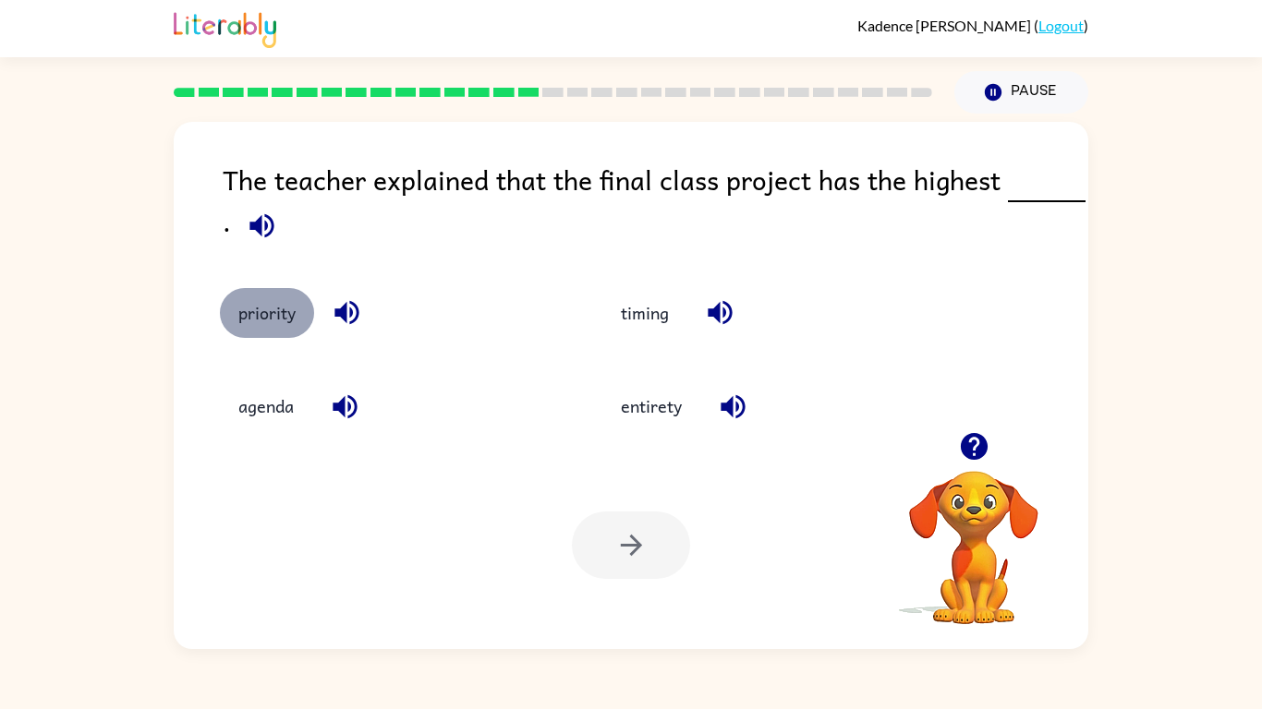
click at [242, 309] on button "priority" at bounding box center [267, 313] width 94 height 50
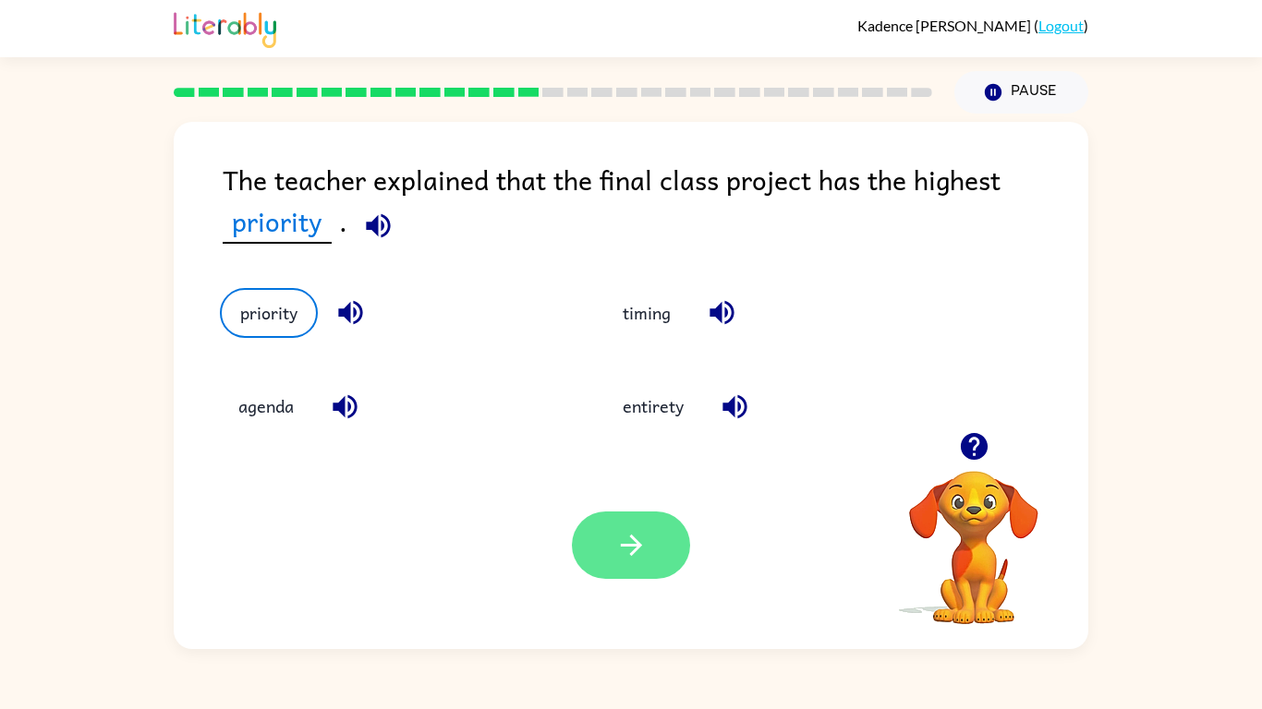
click at [593, 536] on button "button" at bounding box center [631, 545] width 118 height 67
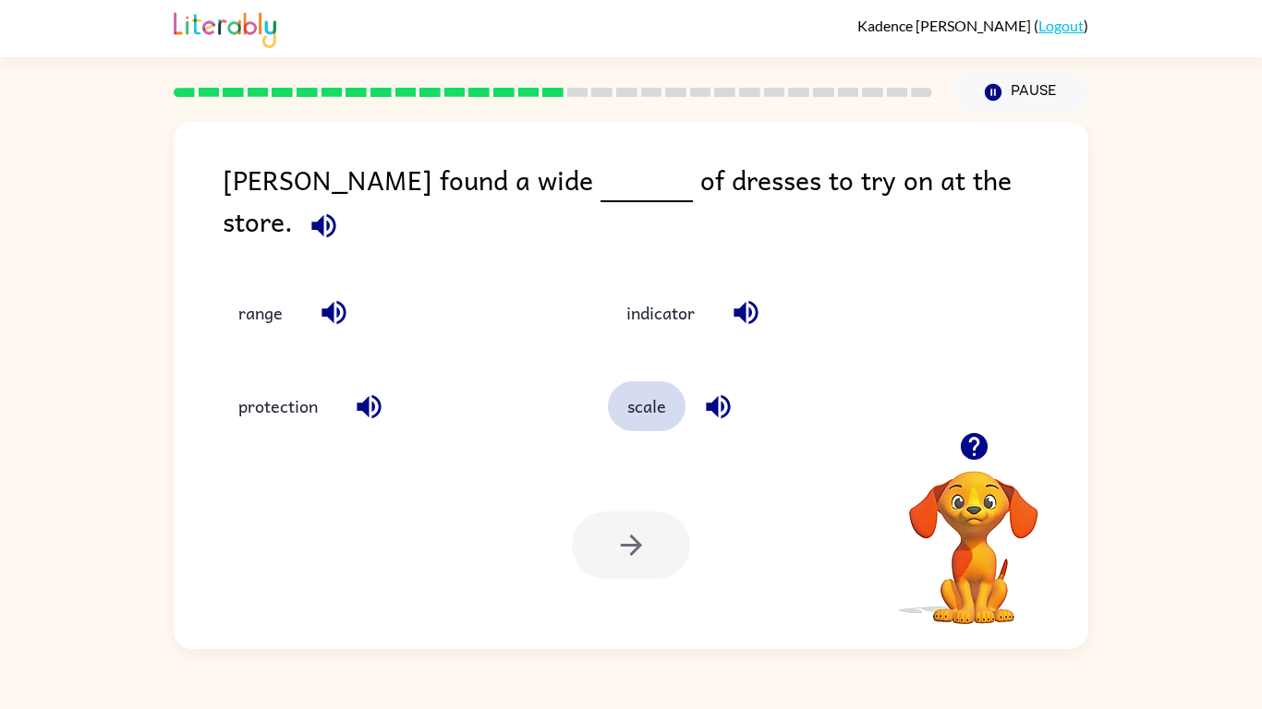
click at [647, 402] on button "scale" at bounding box center [647, 406] width 78 height 50
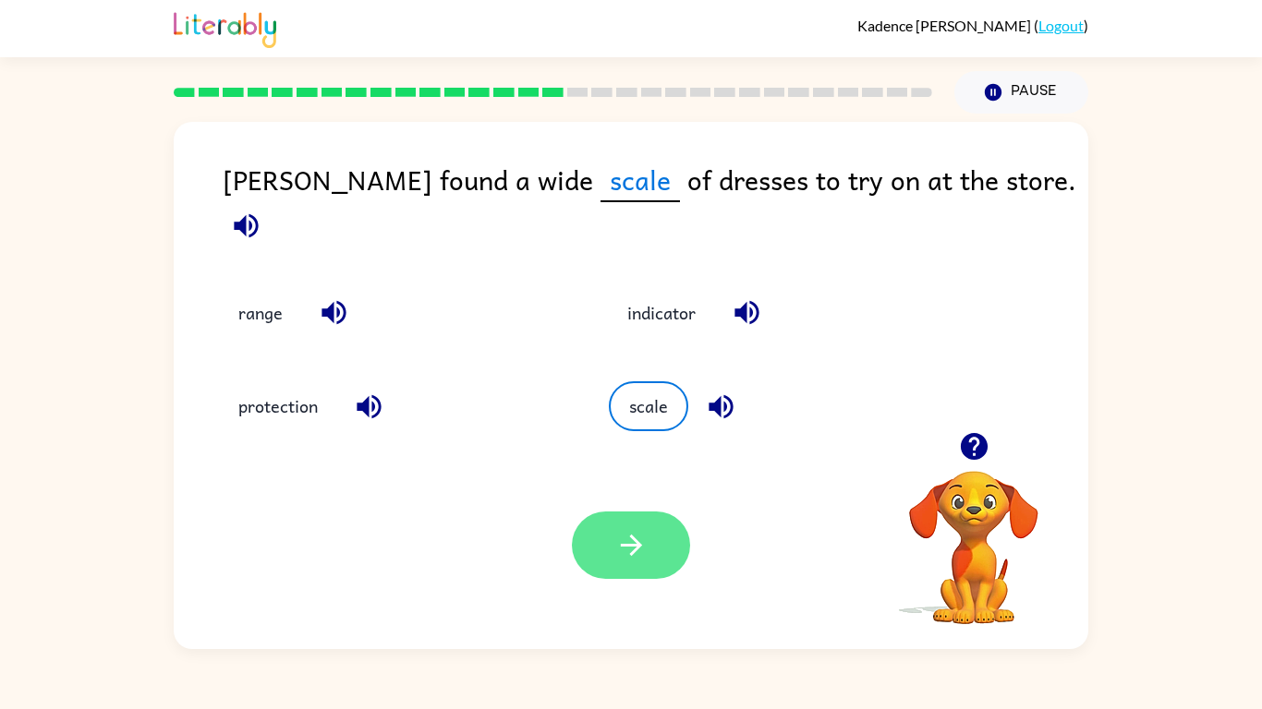
click at [628, 536] on icon "button" at bounding box center [631, 545] width 32 height 32
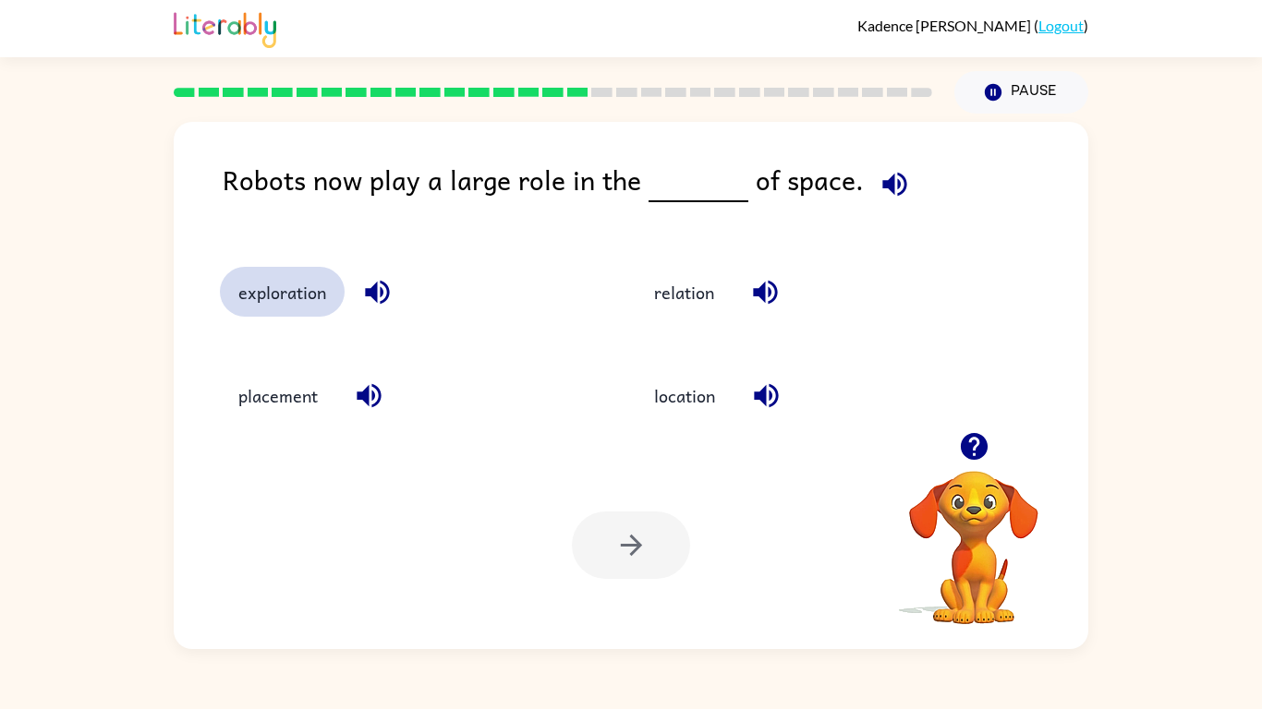
click at [276, 293] on button "exploration" at bounding box center [282, 292] width 125 height 50
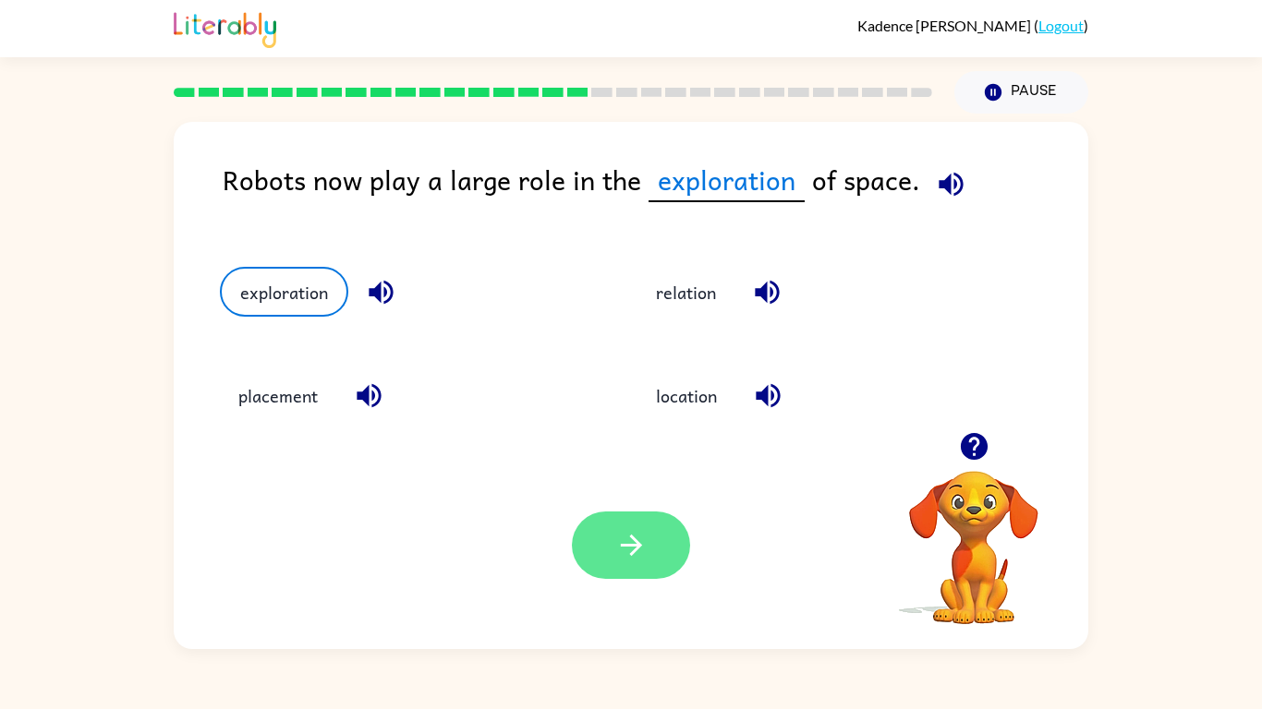
click at [640, 529] on icon "button" at bounding box center [631, 545] width 32 height 32
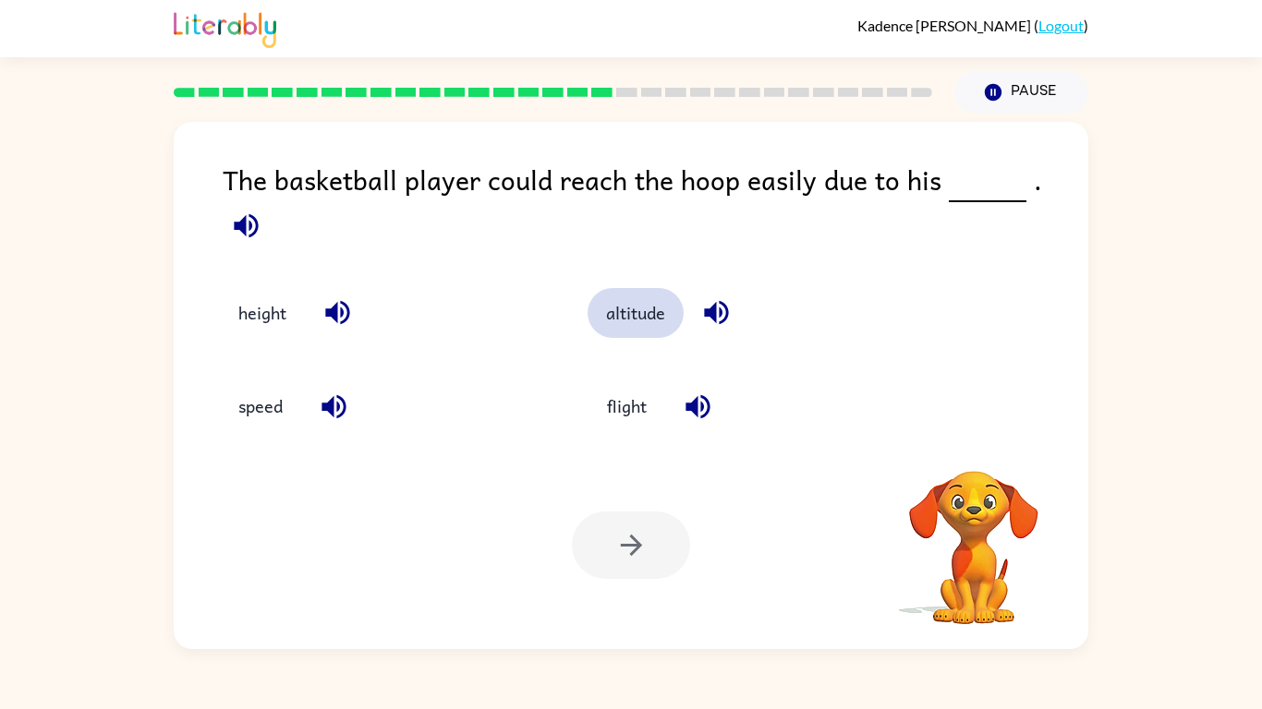
click at [641, 288] on button "altitude" at bounding box center [635, 313] width 96 height 50
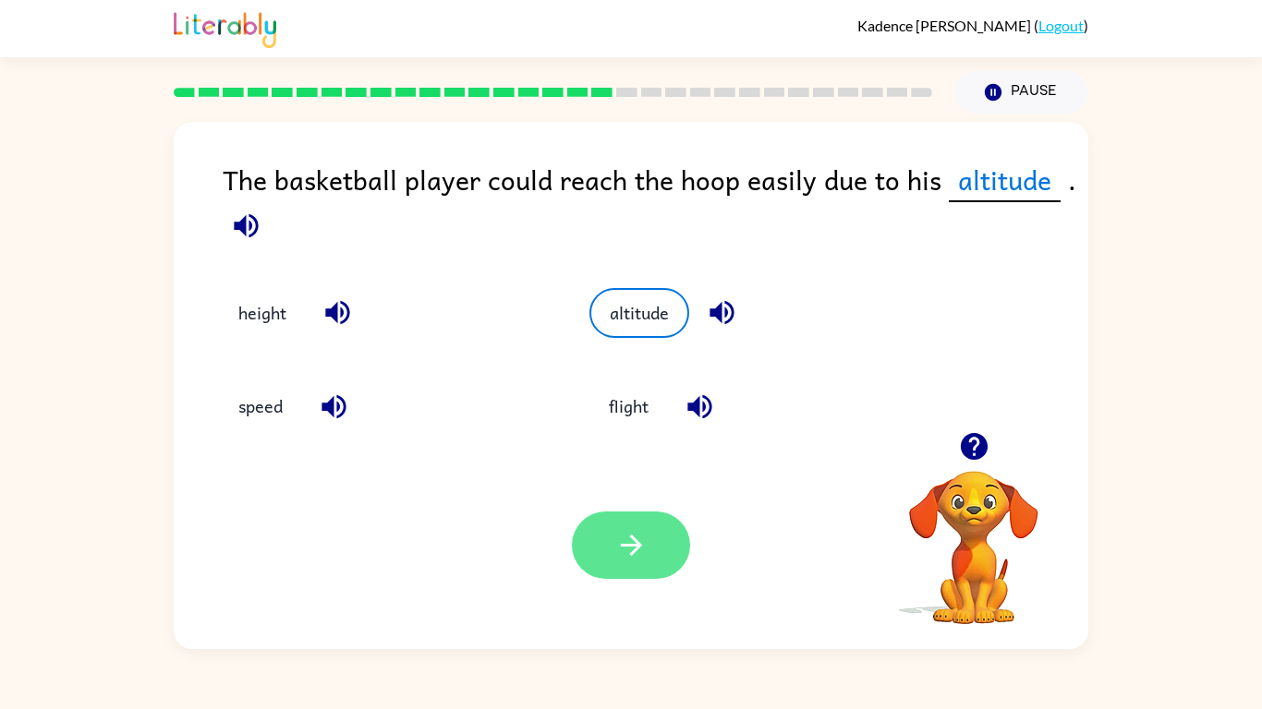
click at [634, 555] on icon "button" at bounding box center [631, 545] width 32 height 32
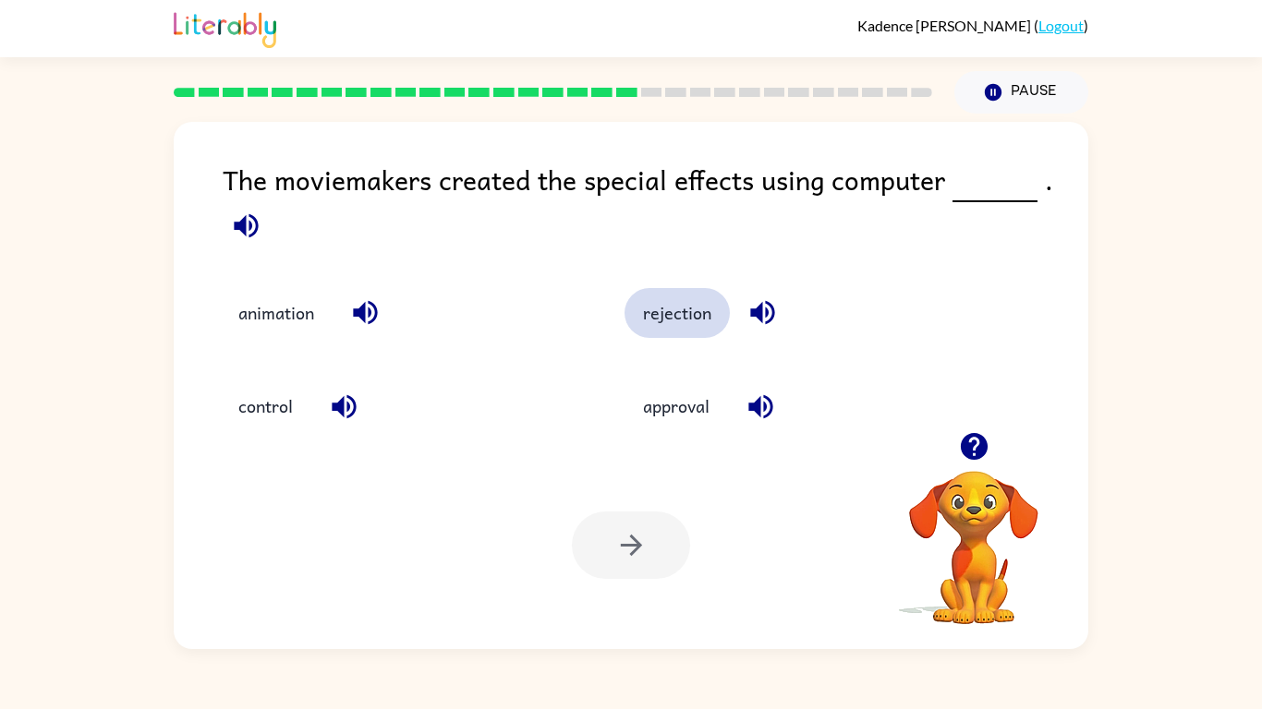
click at [682, 318] on button "rejection" at bounding box center [676, 313] width 105 height 50
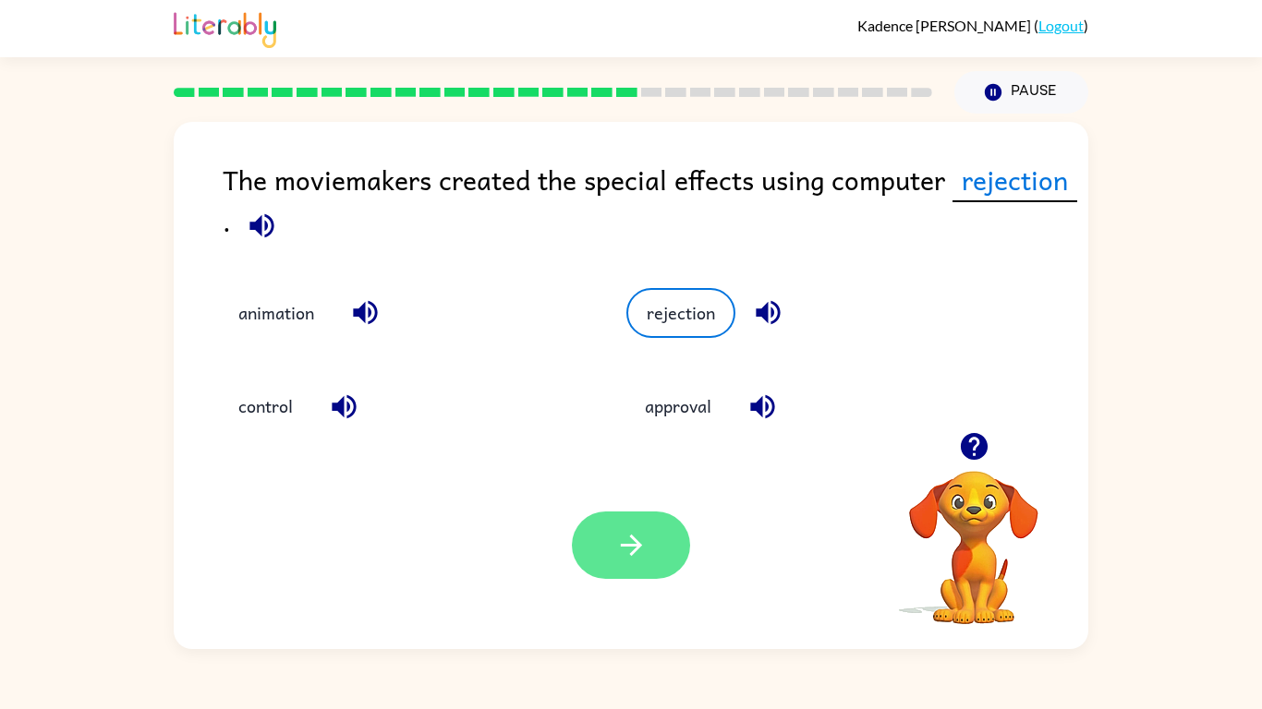
click at [647, 563] on button "button" at bounding box center [631, 545] width 118 height 67
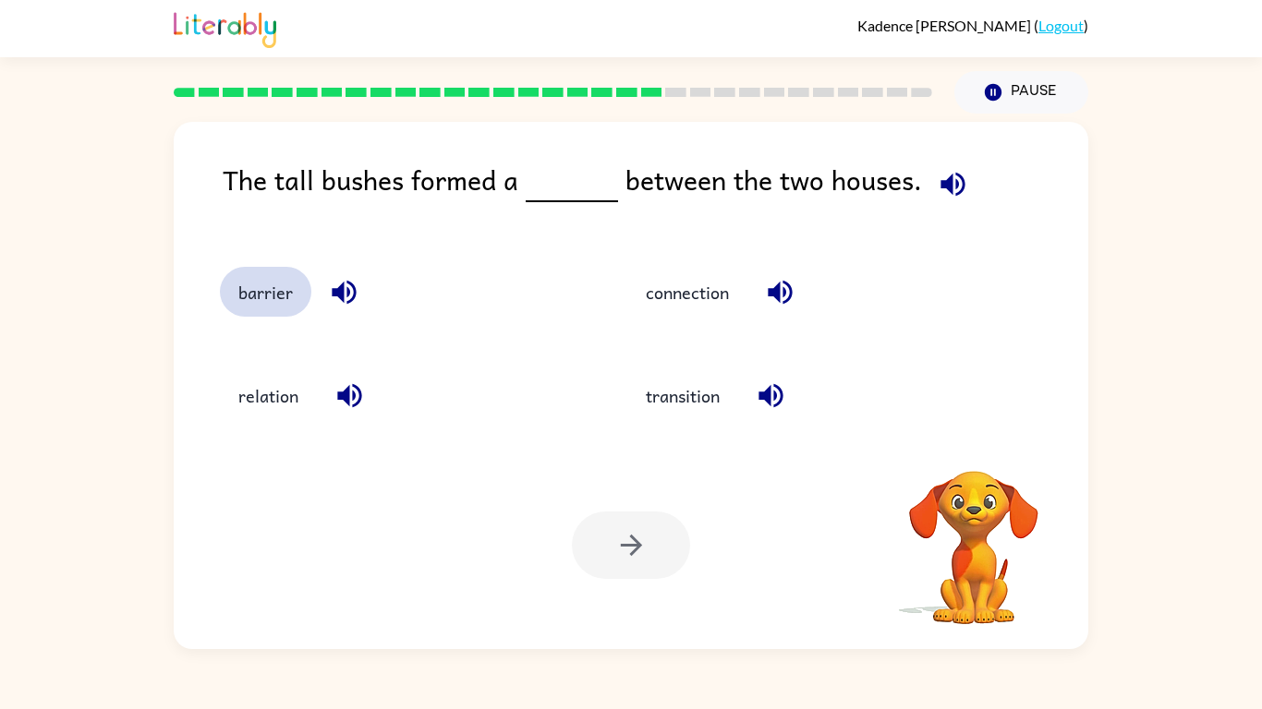
click at [267, 302] on button "barrier" at bounding box center [265, 292] width 91 height 50
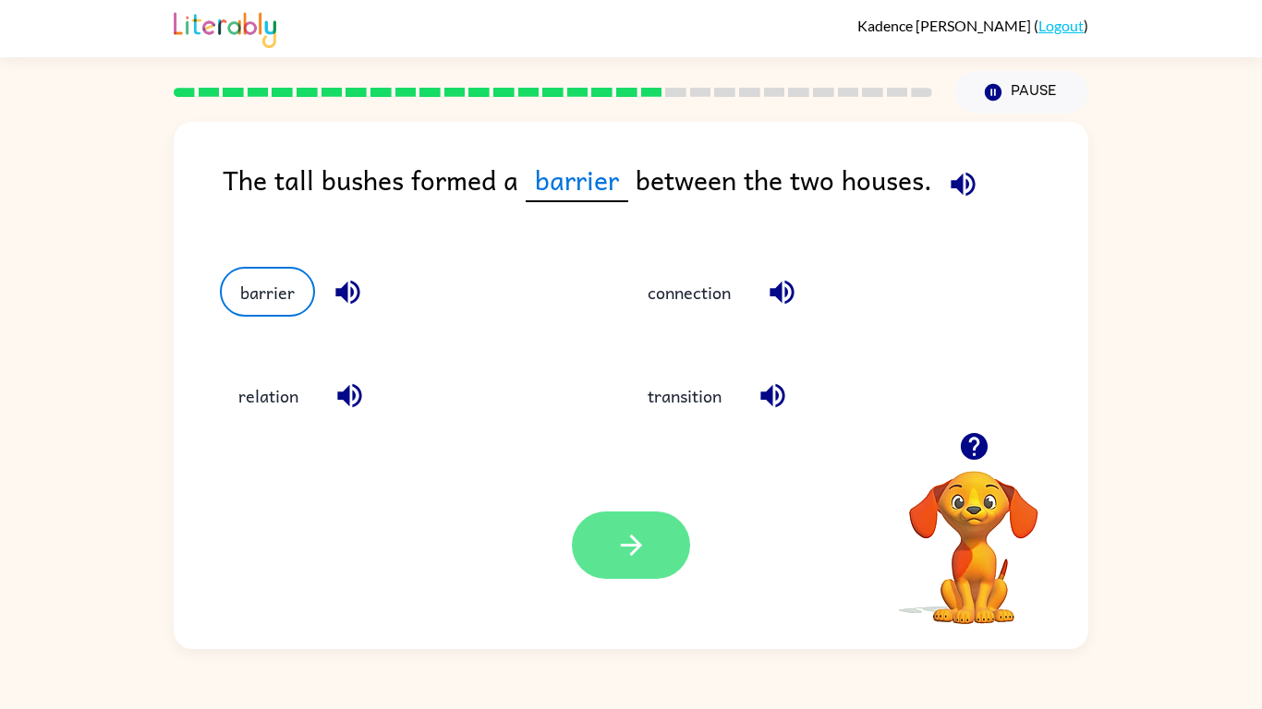
click at [631, 517] on button "button" at bounding box center [631, 545] width 118 height 67
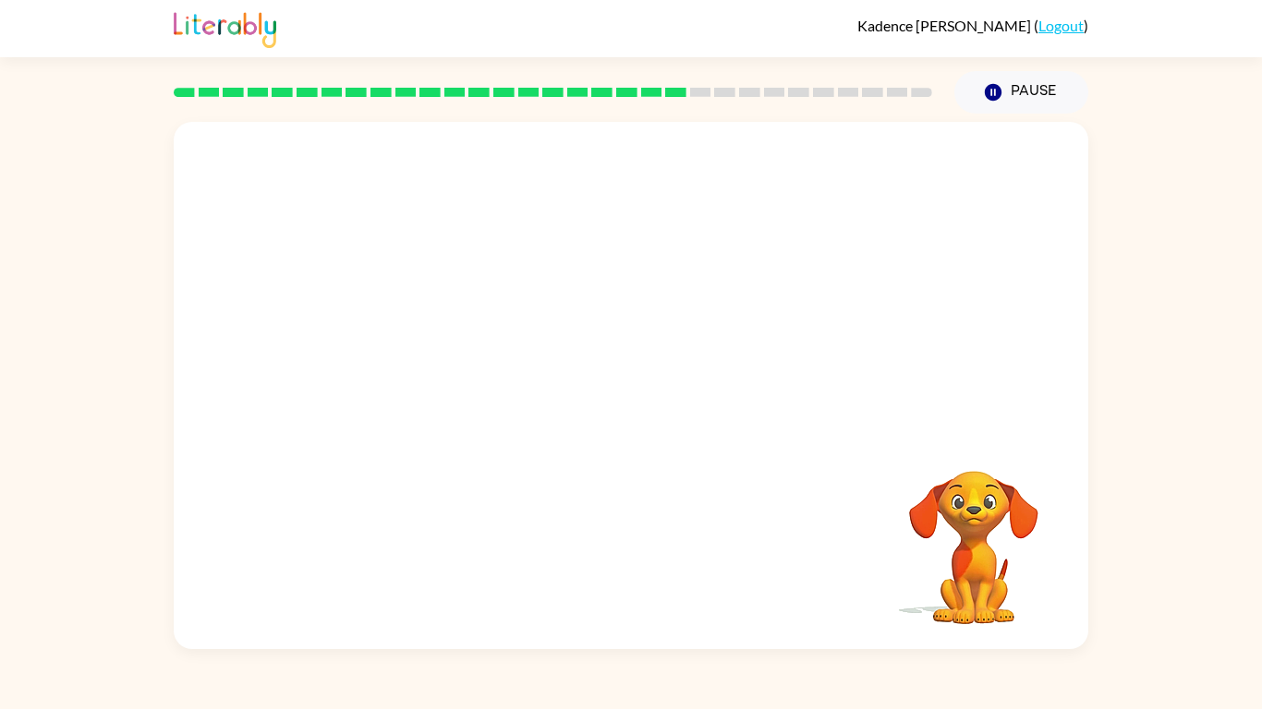
click at [446, 382] on video "Your browser must support playing .mp4 files to use Literably. Please try using…" at bounding box center [631, 277] width 914 height 310
click at [447, 381] on video "Your browser must support playing .mp4 files to use Literably. Please try using…" at bounding box center [631, 277] width 914 height 310
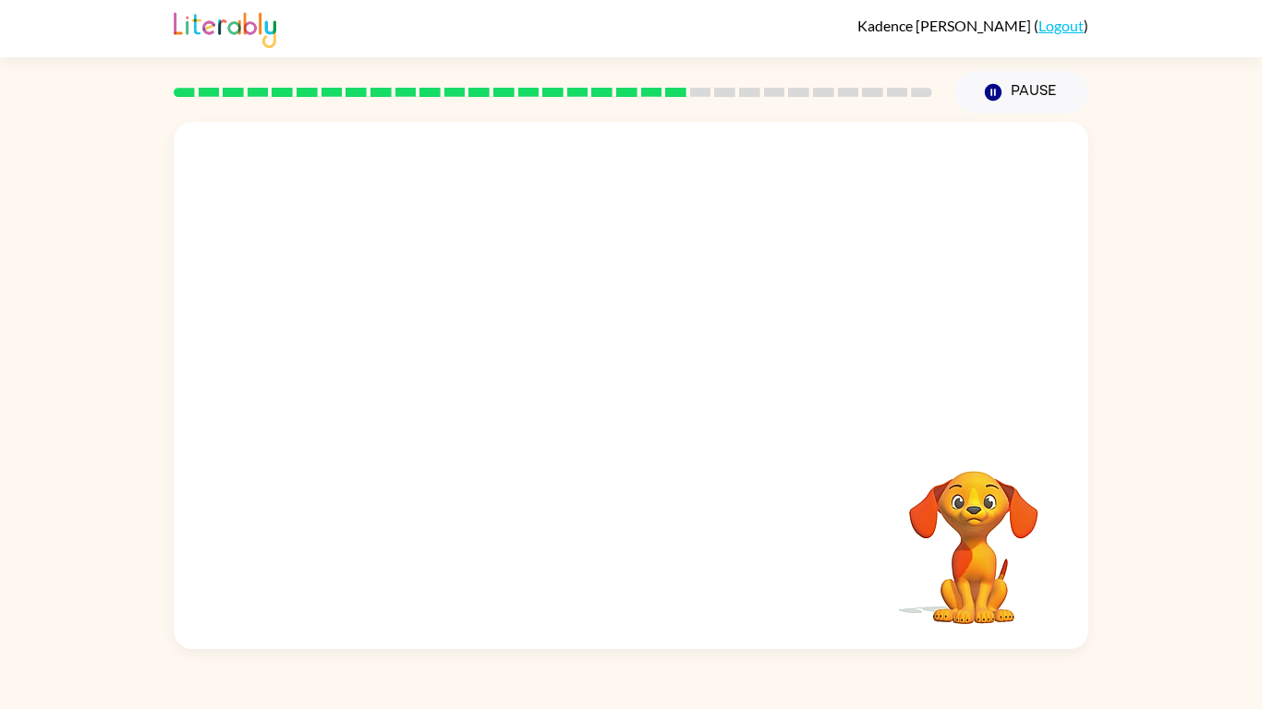
click at [447, 381] on video "Your browser must support playing .mp4 files to use Literably. Please try using…" at bounding box center [631, 277] width 914 height 310
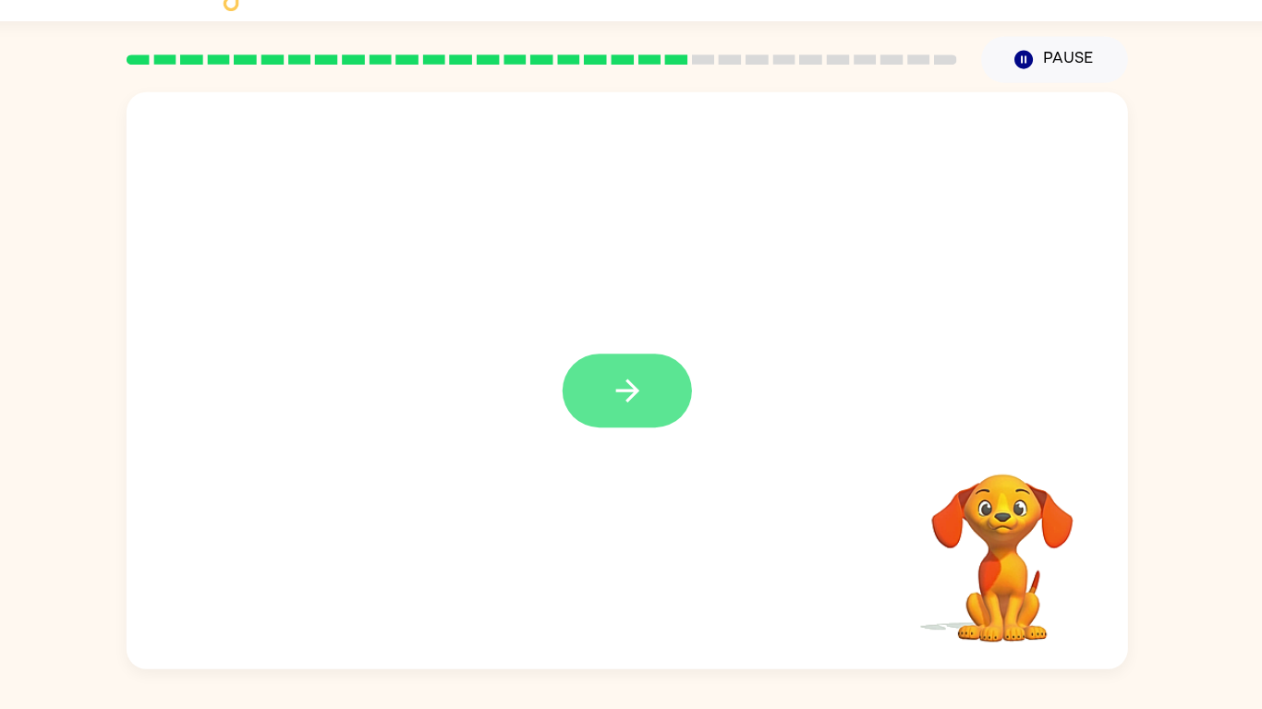
click at [629, 365] on button "button" at bounding box center [631, 394] width 118 height 67
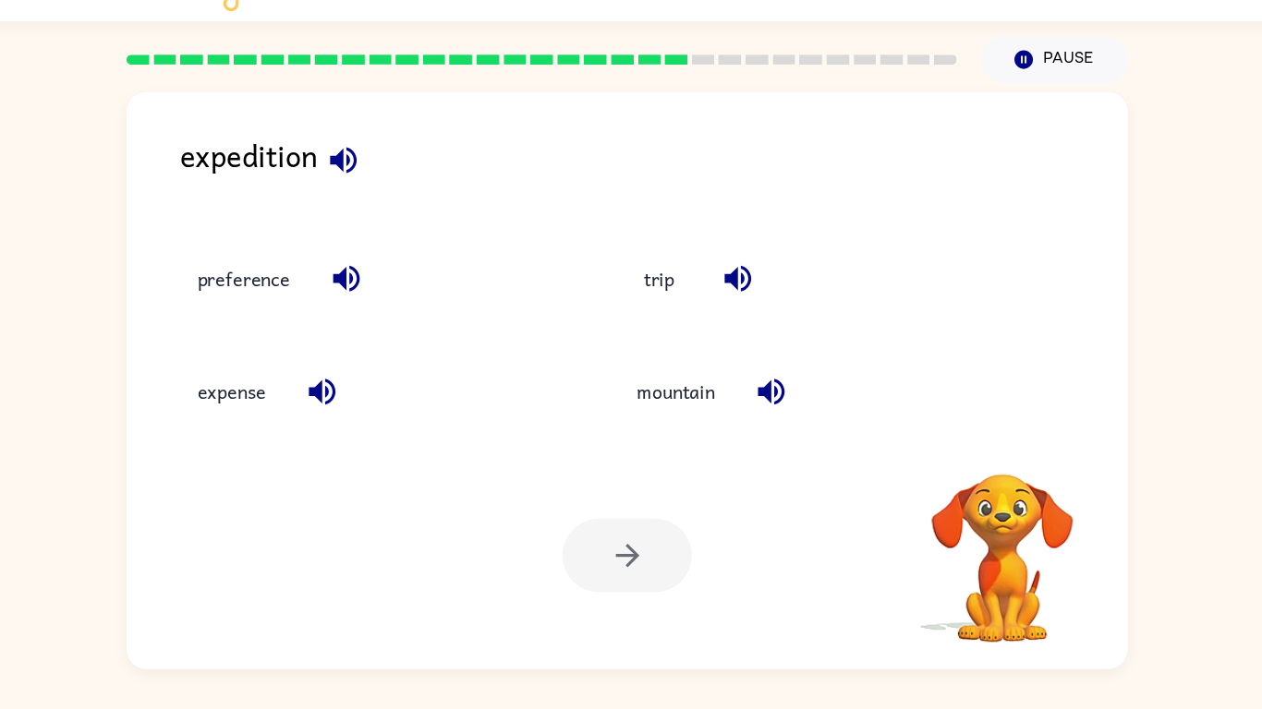
click at [623, 551] on div at bounding box center [631, 545] width 118 height 67
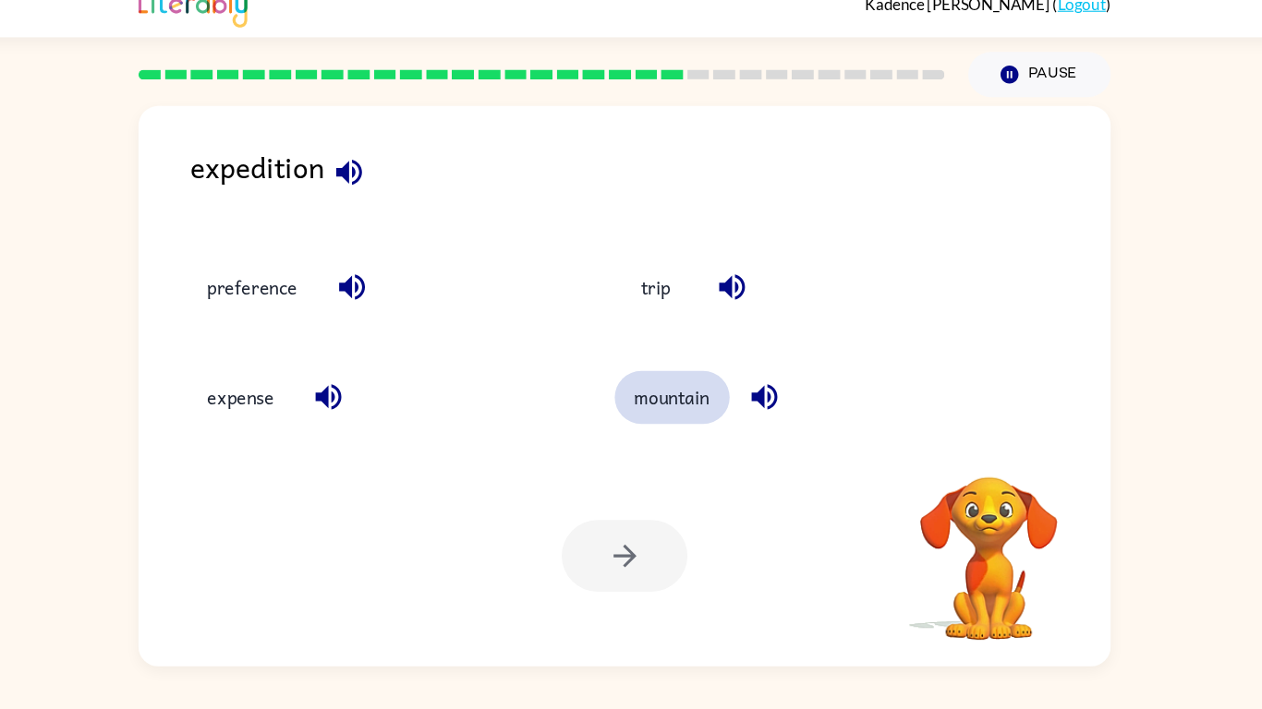
click at [686, 387] on button "mountain" at bounding box center [676, 396] width 108 height 50
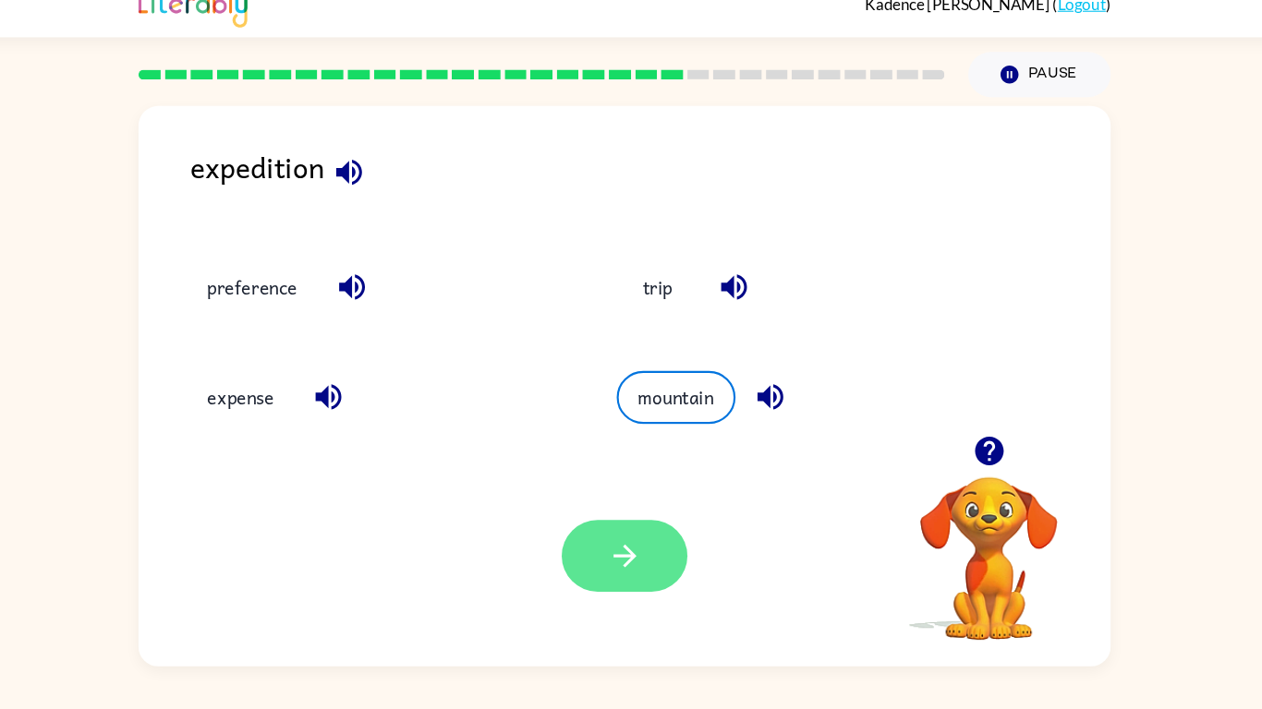
click at [610, 553] on button "button" at bounding box center [631, 545] width 118 height 67
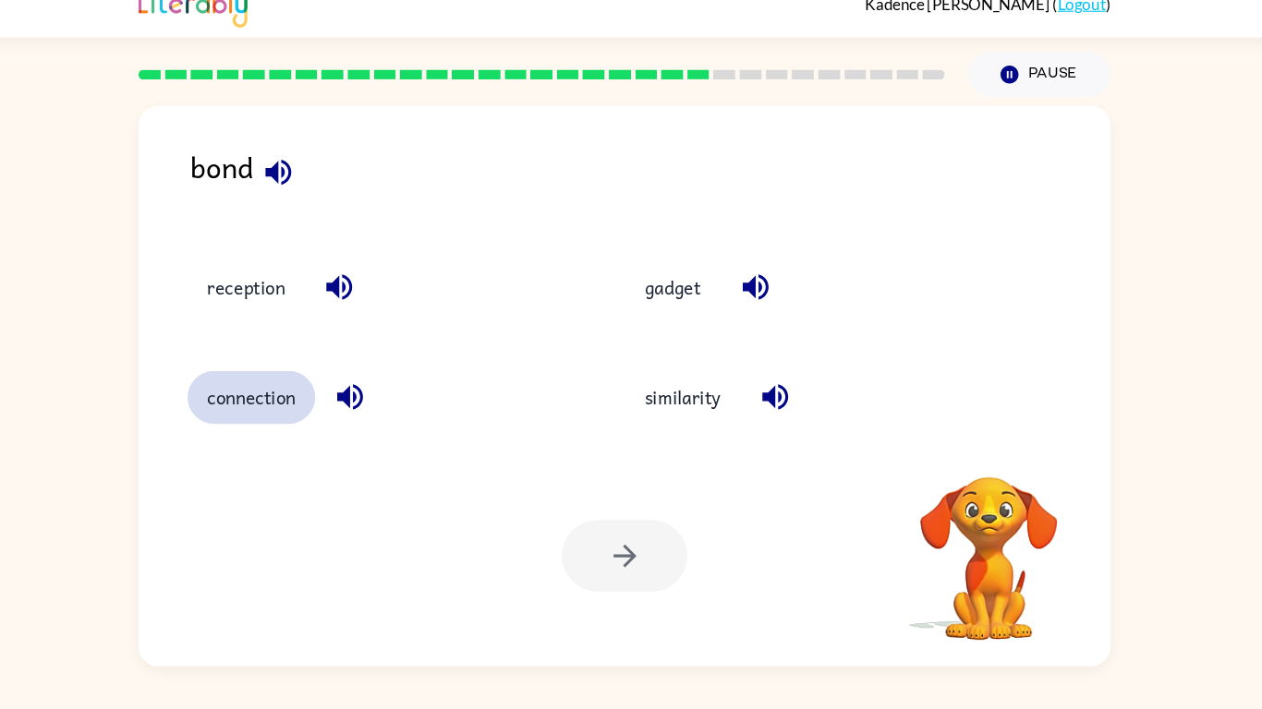
click at [285, 384] on button "connection" at bounding box center [280, 396] width 120 height 50
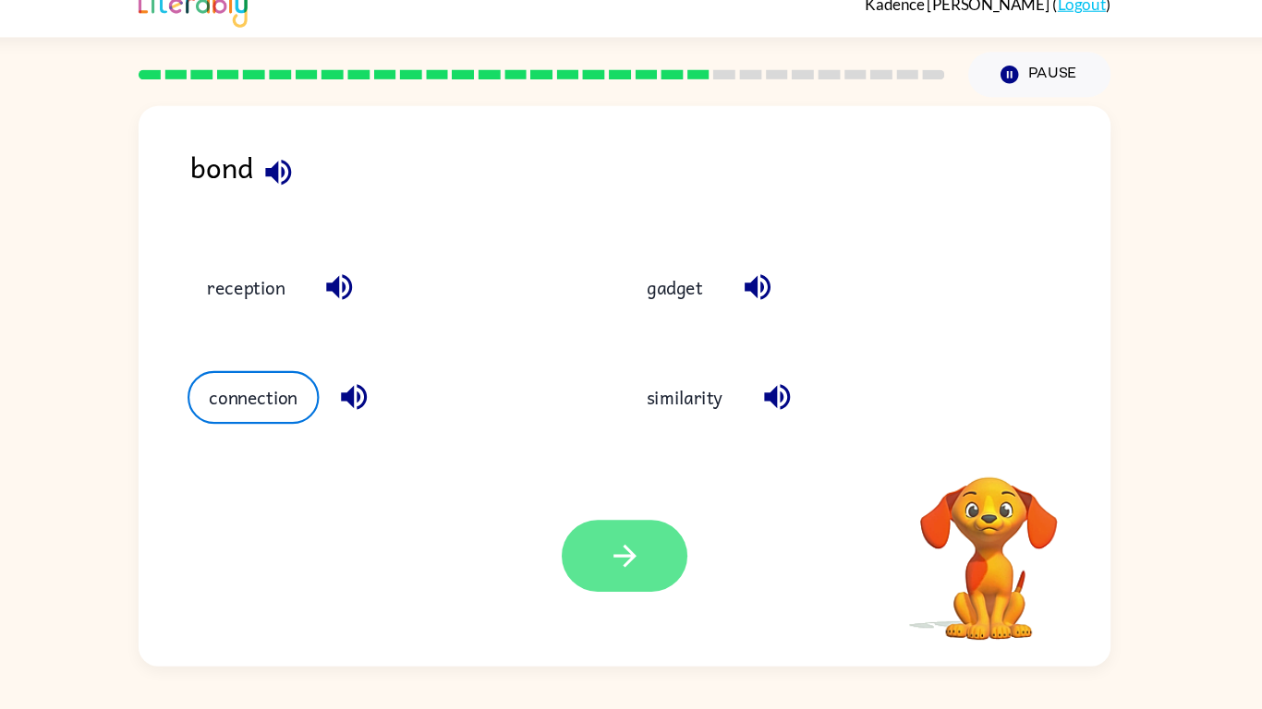
click at [643, 540] on icon "button" at bounding box center [631, 545] width 32 height 32
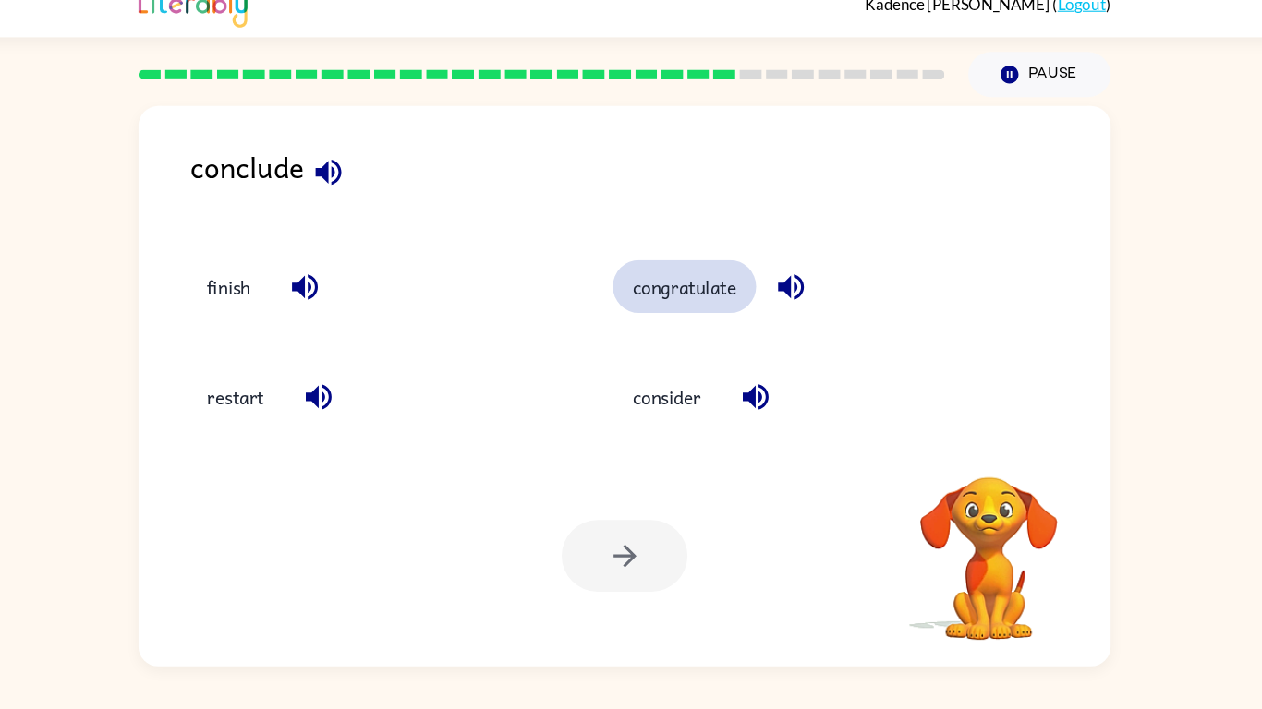
click at [687, 280] on button "congratulate" at bounding box center [687, 292] width 135 height 50
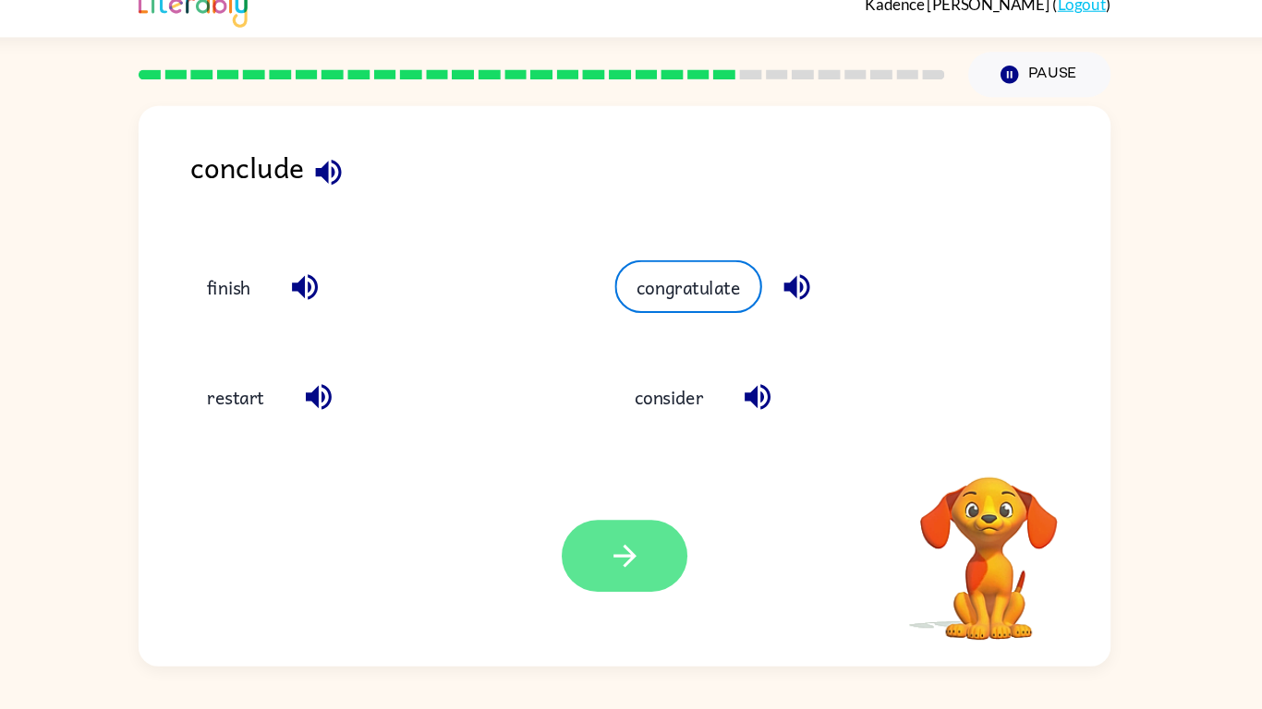
click at [605, 543] on button "button" at bounding box center [631, 545] width 118 height 67
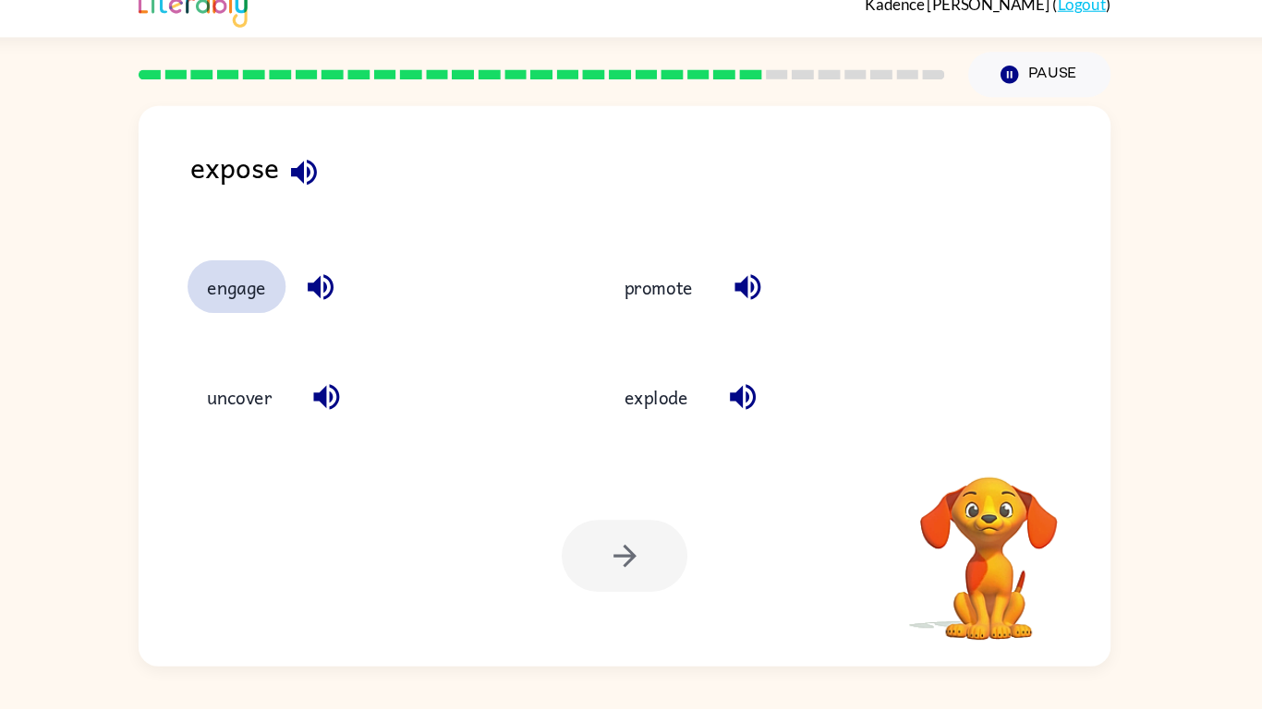
click at [252, 296] on button "engage" at bounding box center [266, 292] width 92 height 50
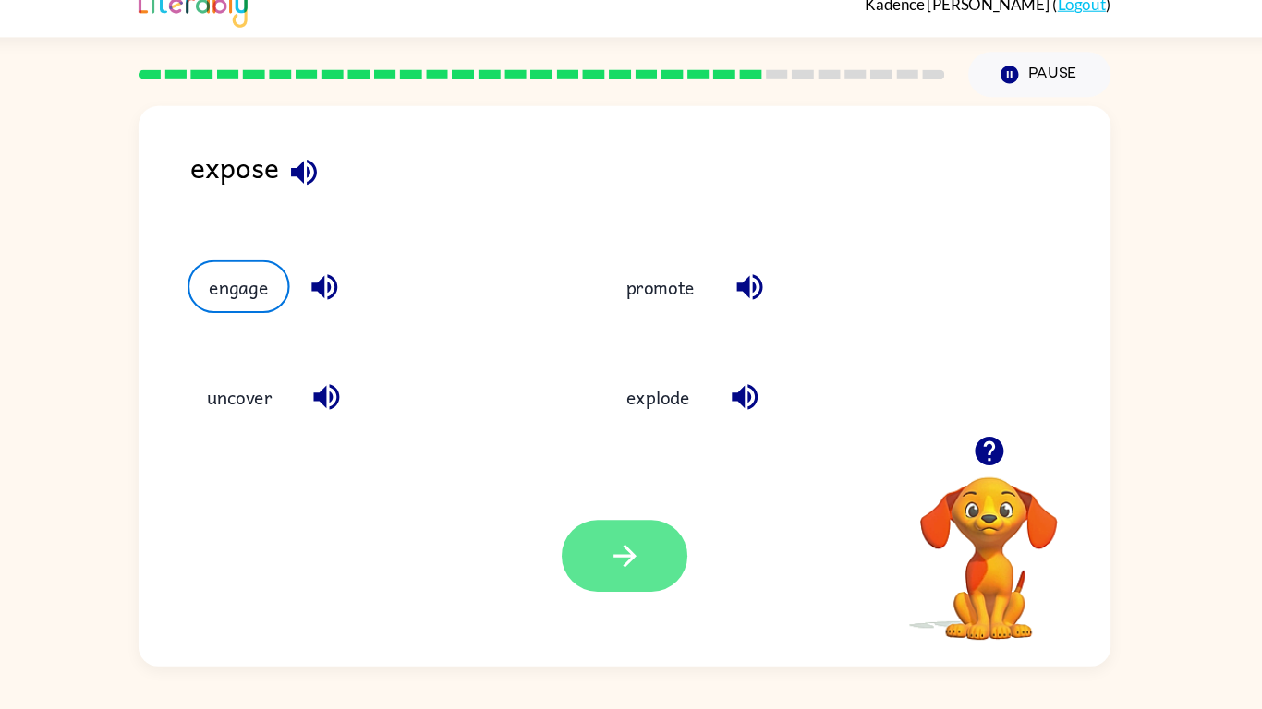
click at [640, 512] on button "button" at bounding box center [631, 545] width 118 height 67
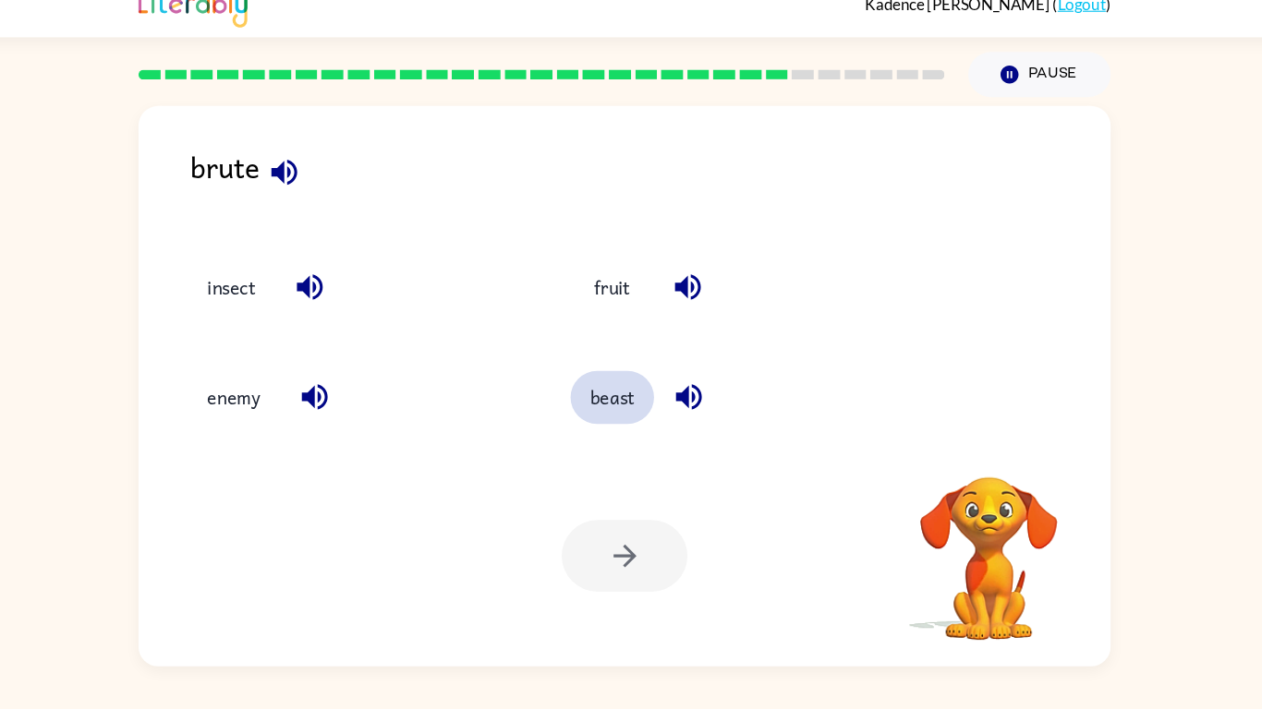
click at [619, 389] on button "beast" at bounding box center [619, 396] width 79 height 50
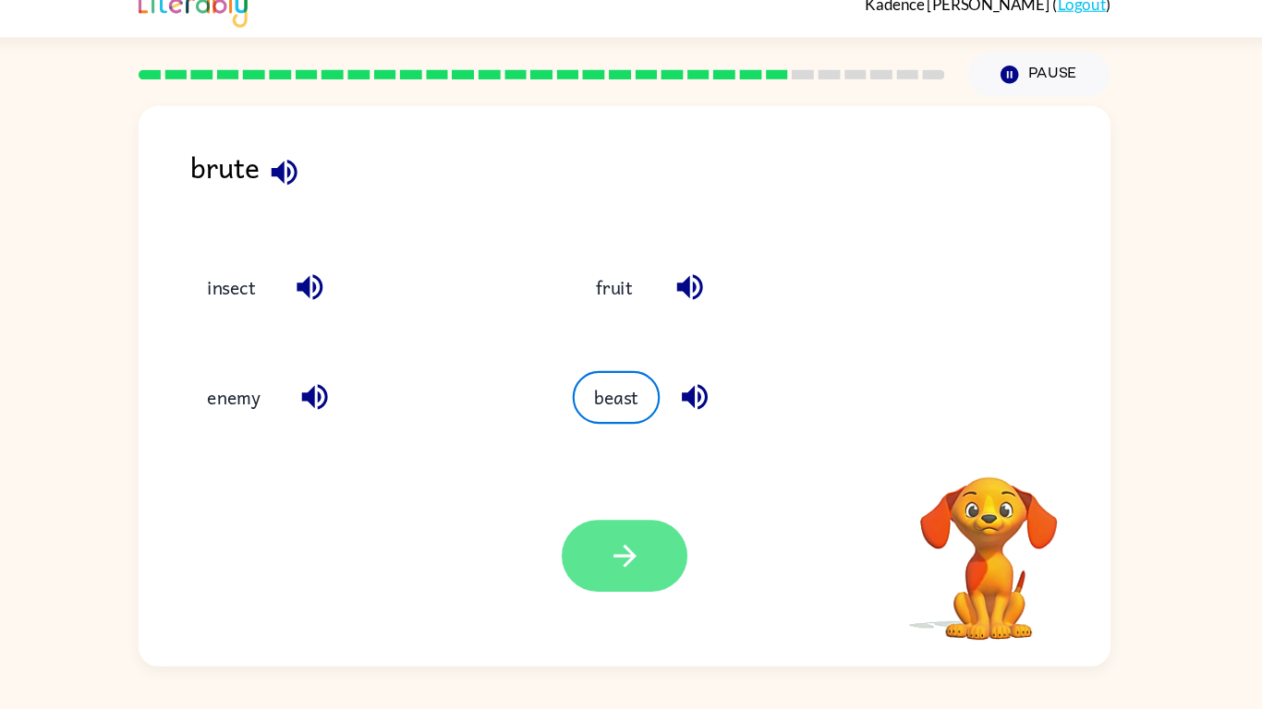
click at [631, 521] on button "button" at bounding box center [631, 545] width 118 height 67
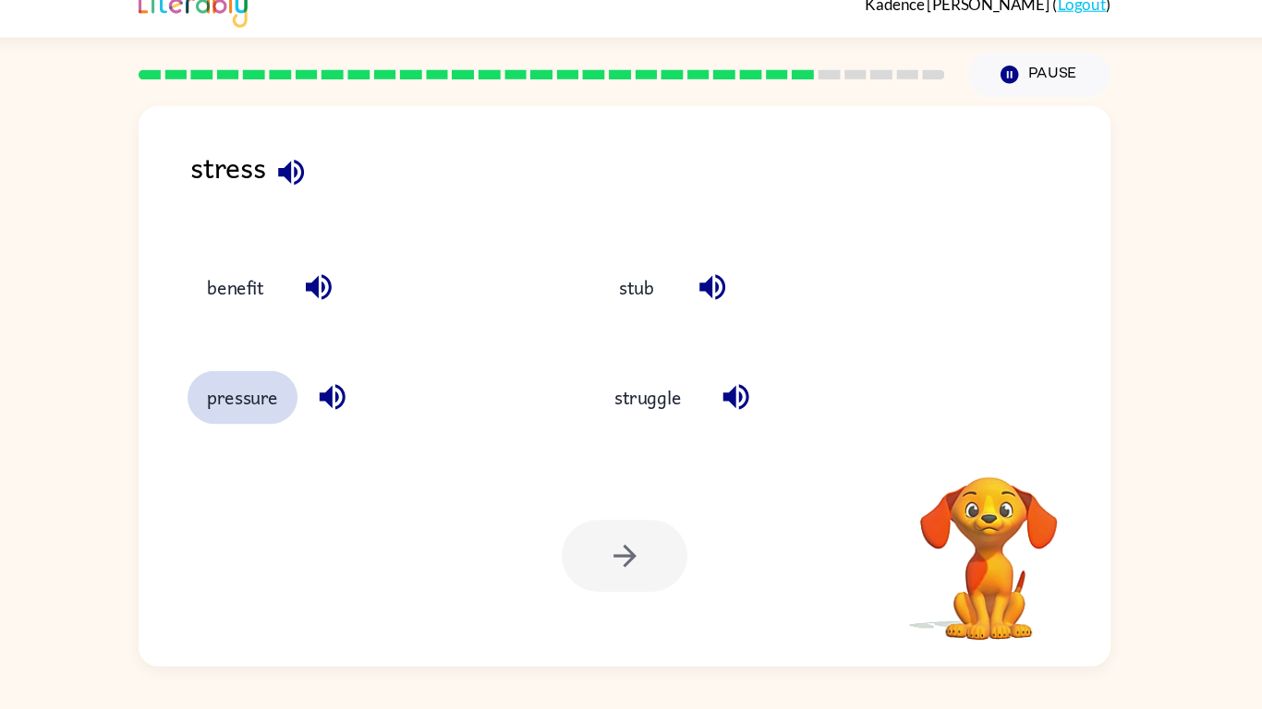
click at [270, 398] on button "pressure" at bounding box center [271, 396] width 103 height 50
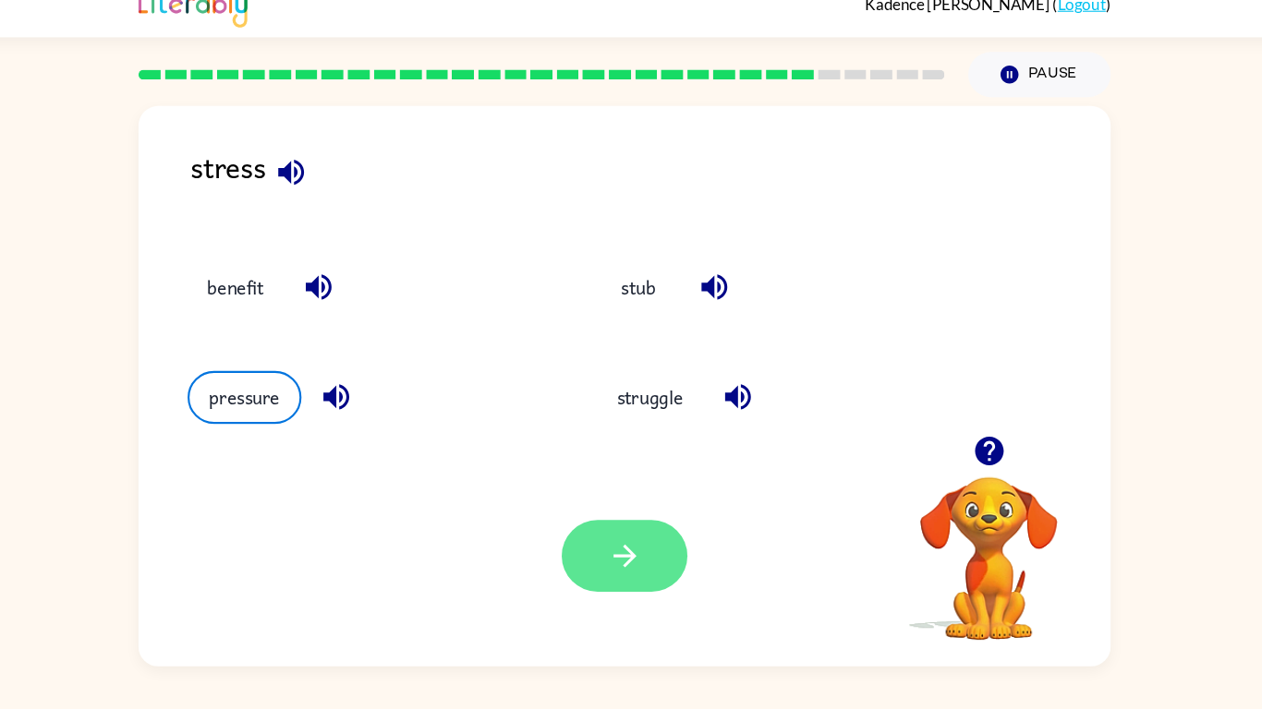
click at [653, 557] on button "button" at bounding box center [631, 545] width 118 height 67
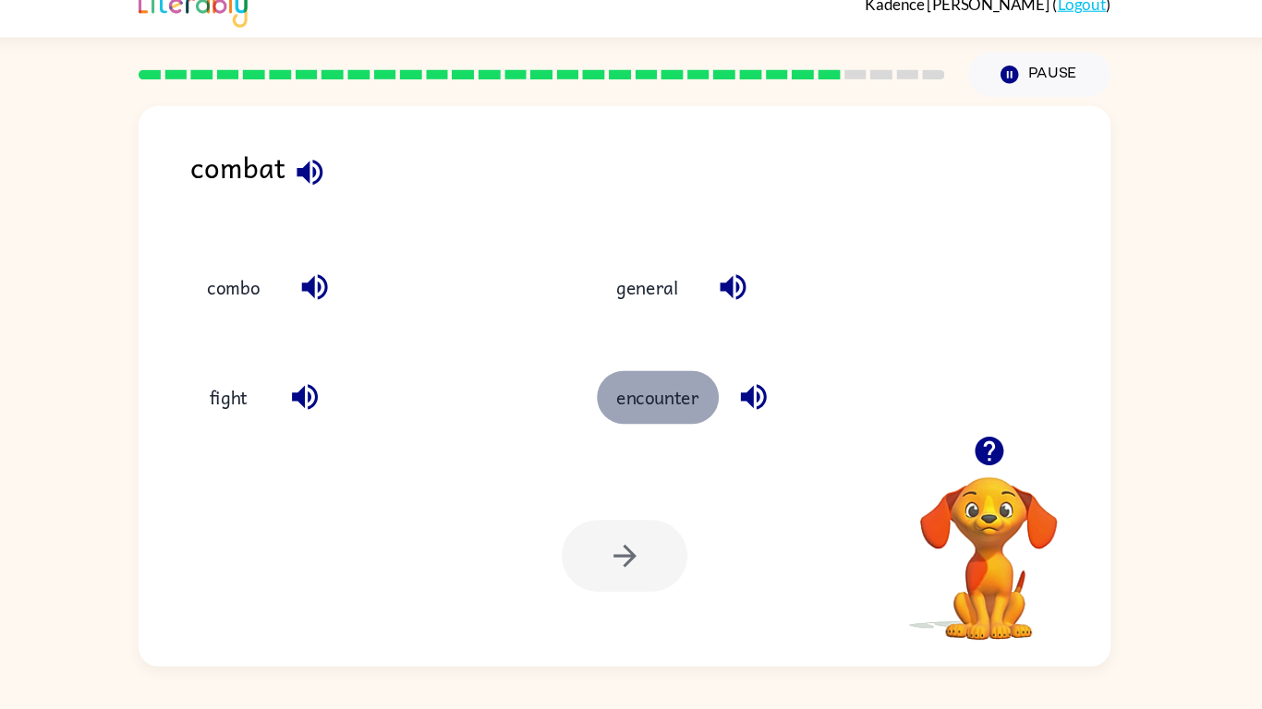
click at [679, 395] on button "encounter" at bounding box center [662, 396] width 115 height 50
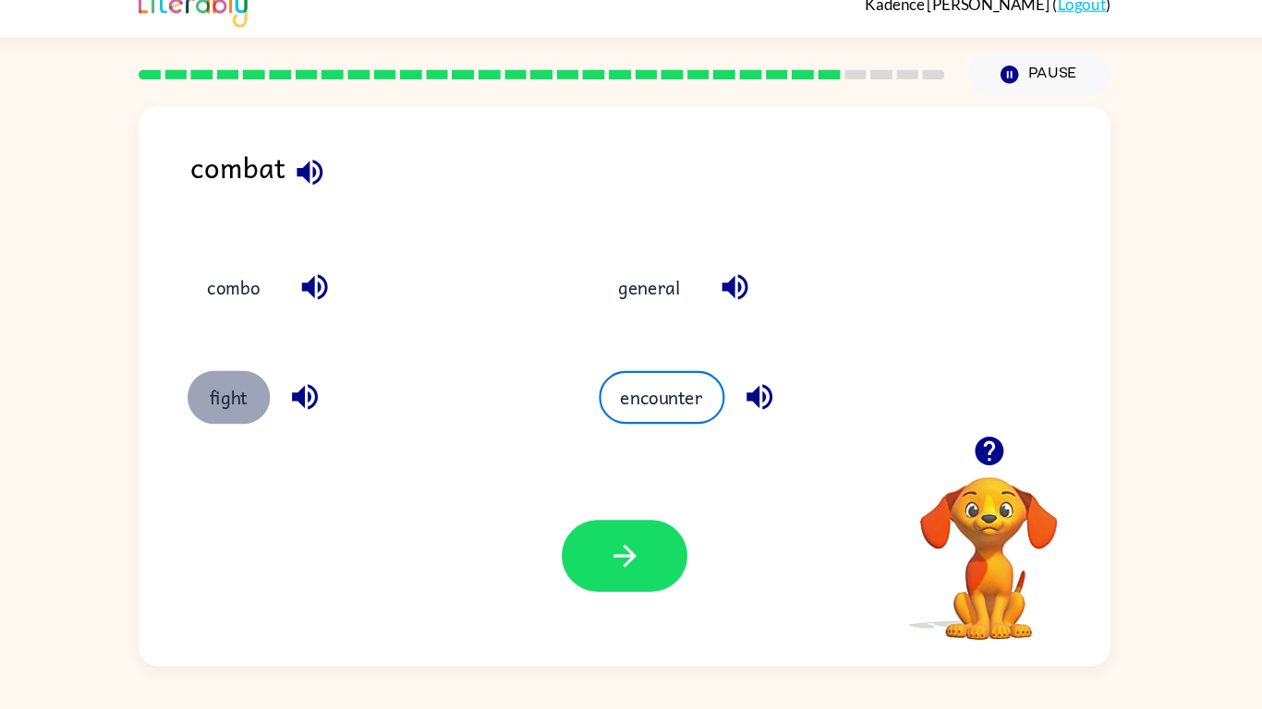
click at [264, 399] on button "fight" at bounding box center [259, 396] width 78 height 50
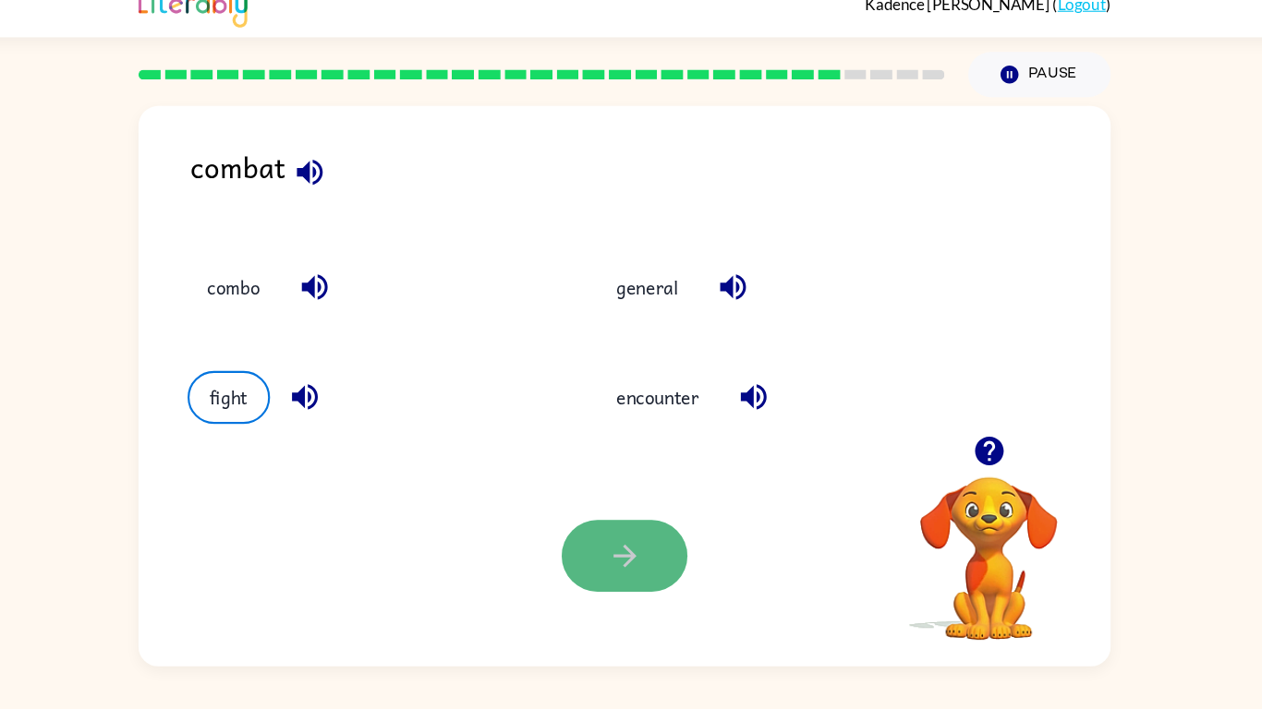
click at [639, 531] on icon "button" at bounding box center [631, 545] width 32 height 32
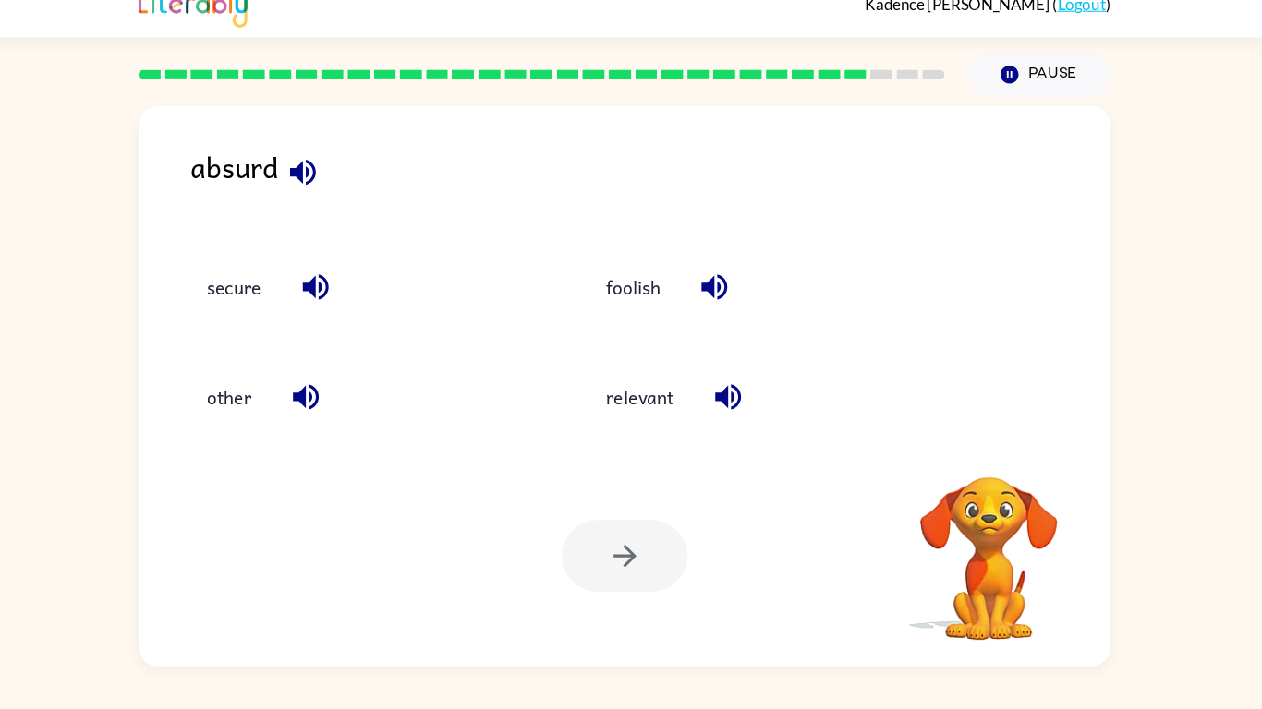
click at [638, 434] on div "relevant" at bounding box center [747, 387] width 375 height 103
click at [631, 401] on button "relevant" at bounding box center [645, 396] width 101 height 50
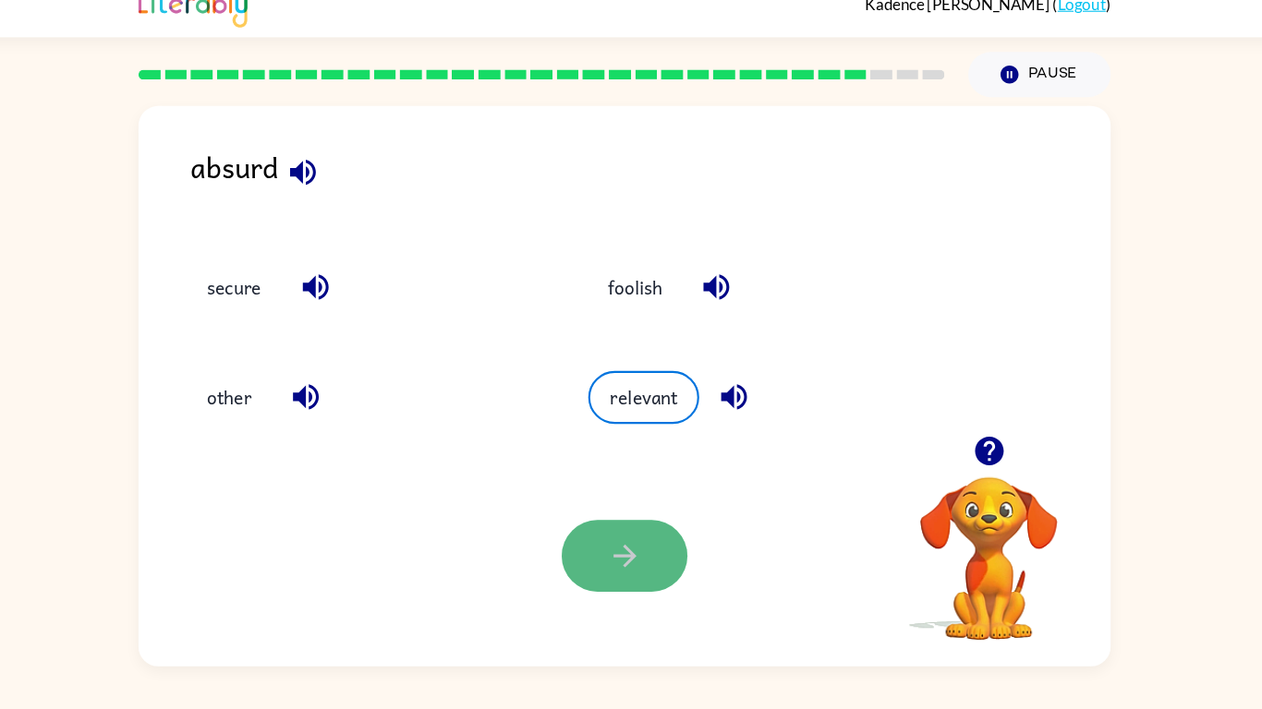
click at [638, 536] on icon "button" at bounding box center [631, 545] width 32 height 32
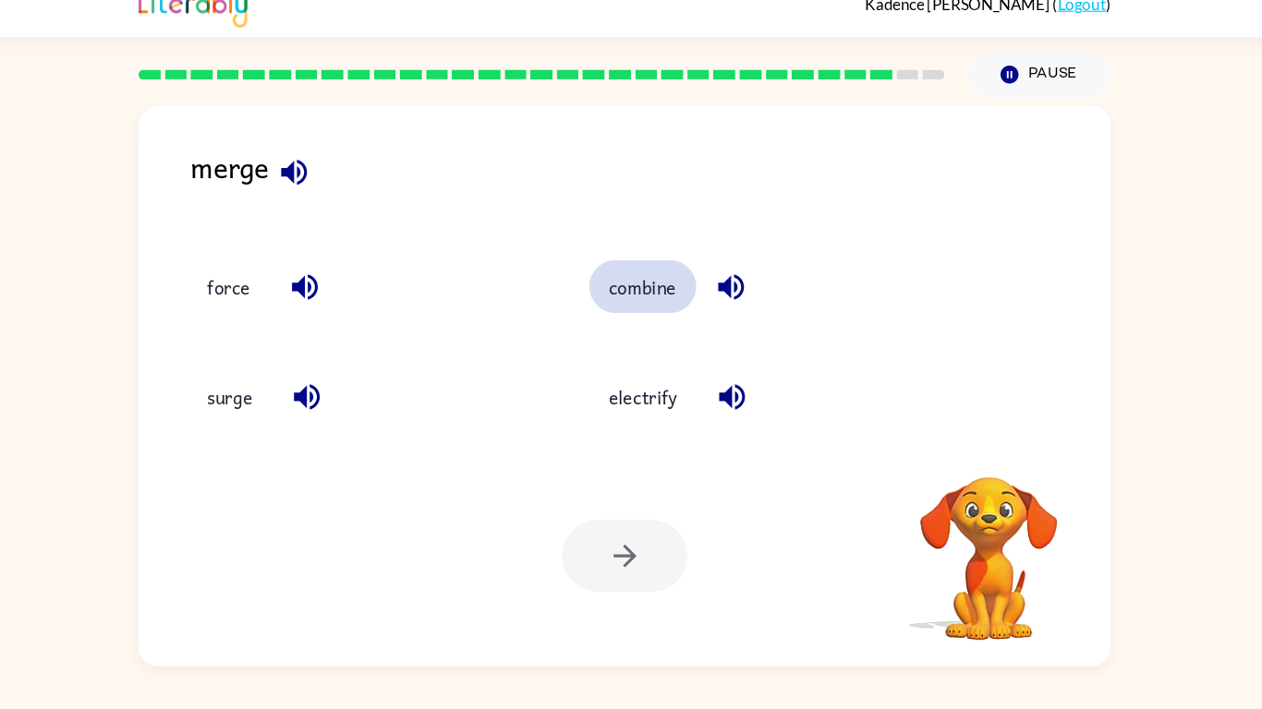
click at [652, 289] on button "combine" at bounding box center [648, 292] width 101 height 50
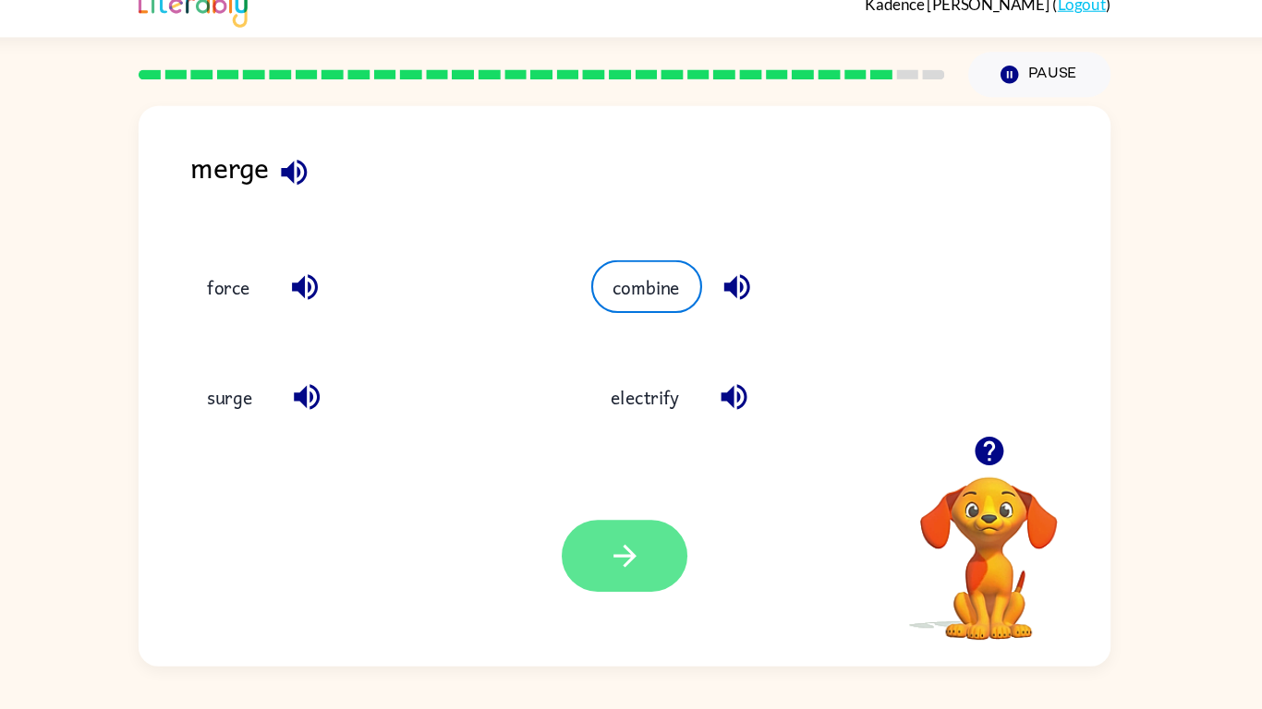
click at [634, 536] on icon "button" at bounding box center [631, 545] width 32 height 32
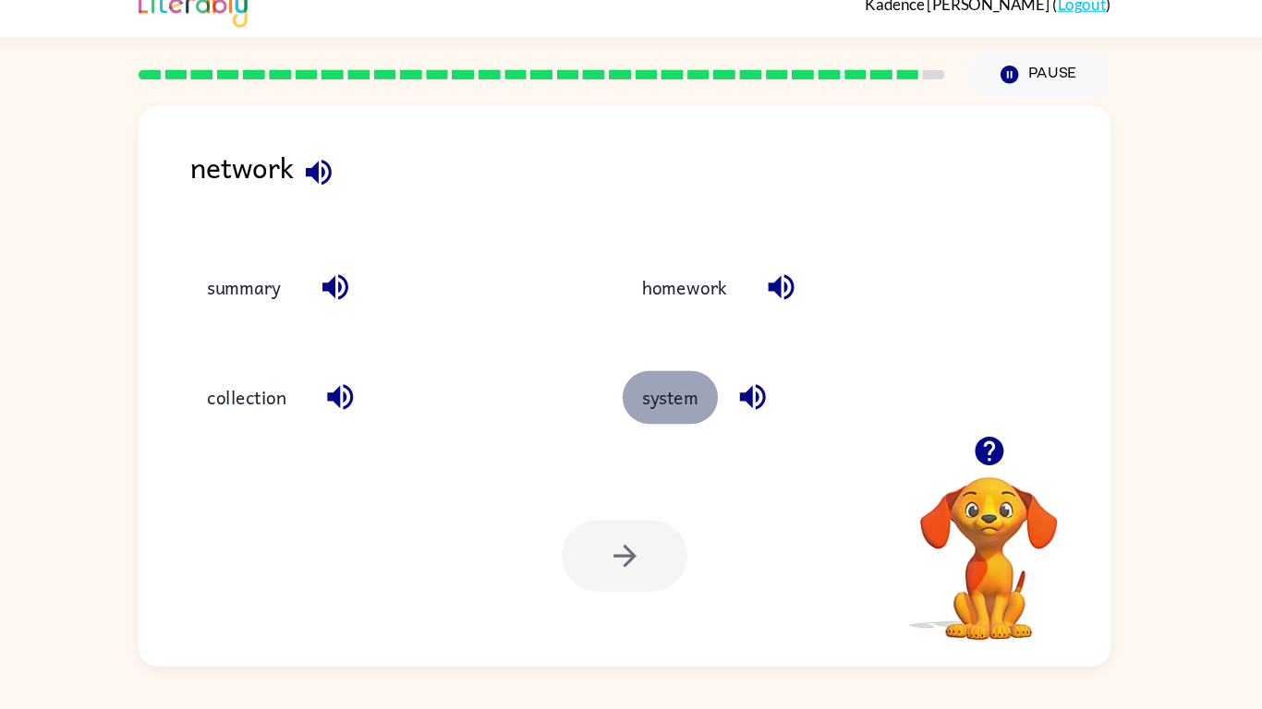
click at [659, 399] on button "system" at bounding box center [674, 396] width 90 height 50
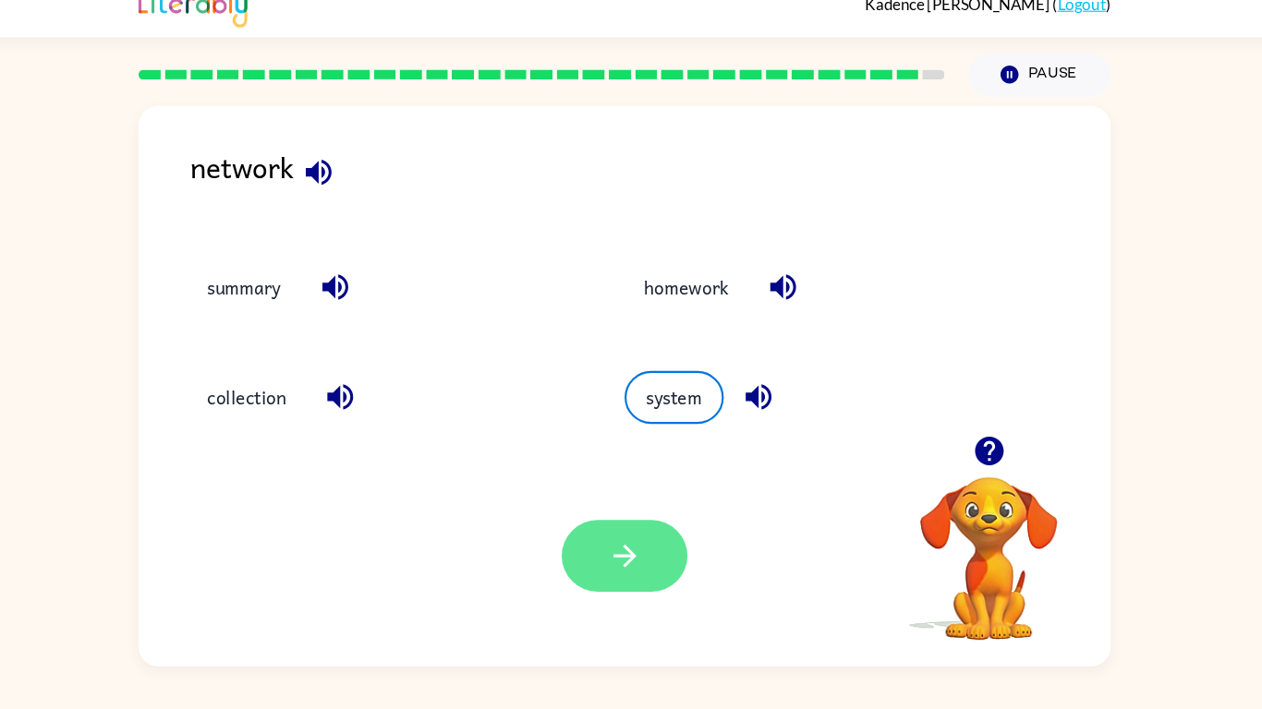
click at [620, 545] on icon "button" at bounding box center [631, 545] width 32 height 32
